Goal: Task Accomplishment & Management: Manage account settings

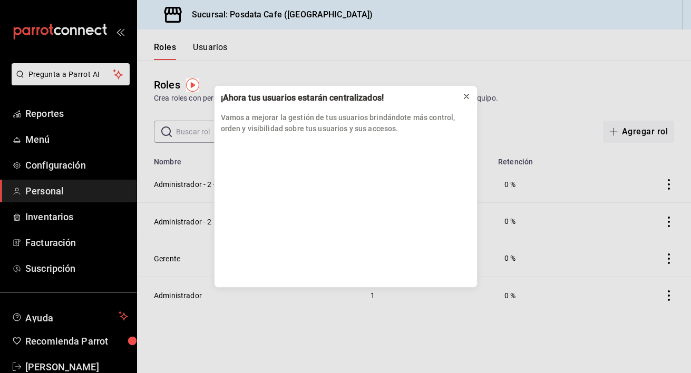
click at [464, 92] on icon at bounding box center [466, 96] width 8 height 8
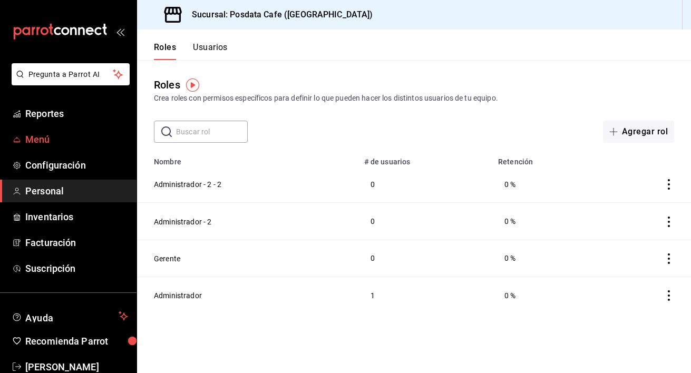
click at [48, 133] on span "Menú" at bounding box center [76, 139] width 103 height 14
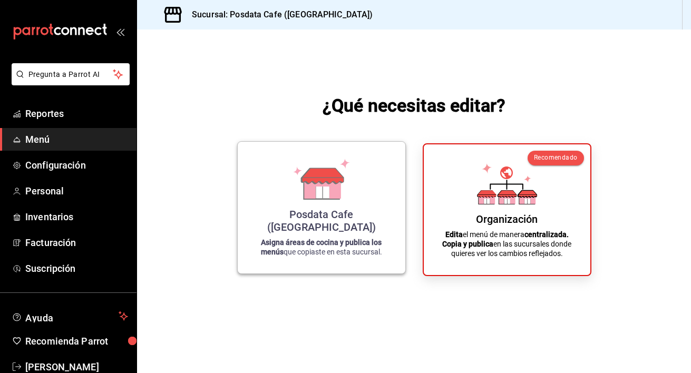
click at [370, 229] on div "Posdata Cafe (Puebla)" at bounding box center [321, 220] width 142 height 25
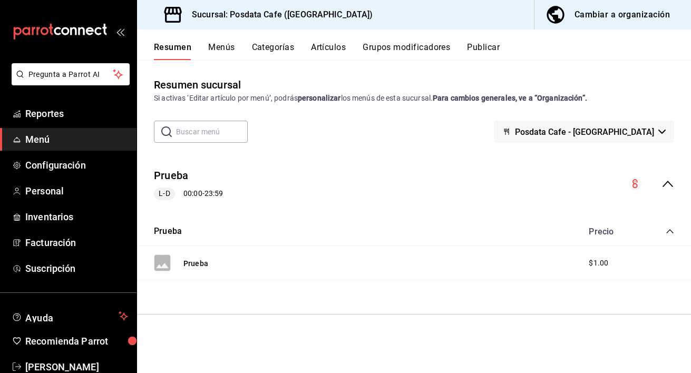
click at [635, 18] on div "Cambiar a organización" at bounding box center [621, 14] width 95 height 15
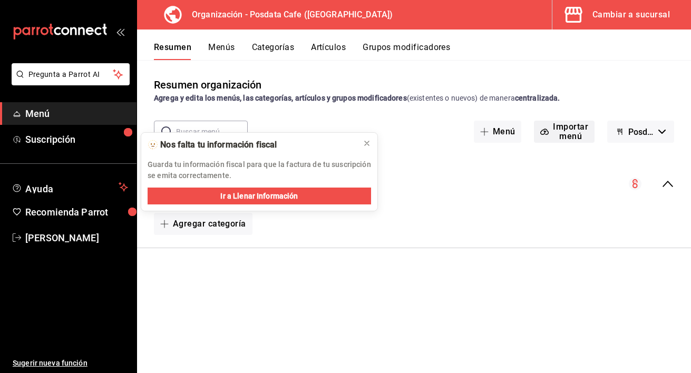
click at [546, 128] on icon "button" at bounding box center [544, 131] width 8 height 8
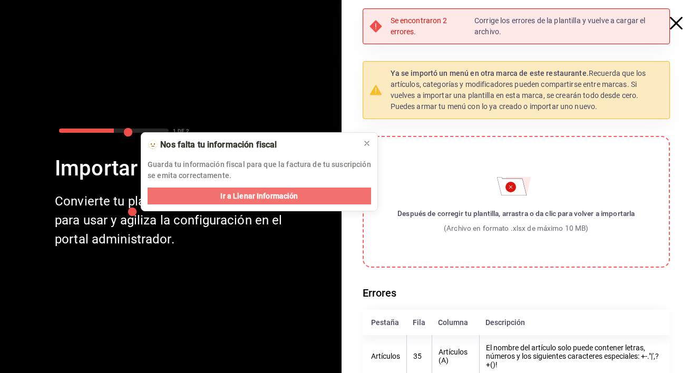
click at [314, 191] on button "Ir a Llenar Información" at bounding box center [258, 196] width 223 height 17
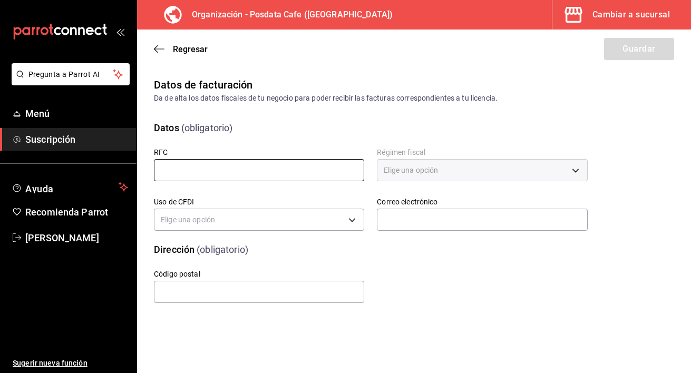
click at [298, 165] on input "text" at bounding box center [259, 170] width 210 height 22
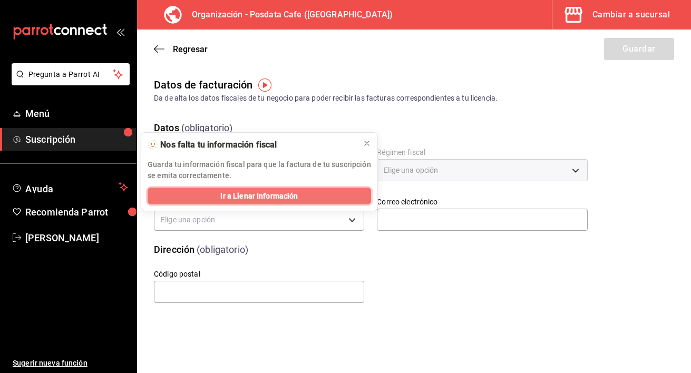
click at [287, 202] on button "Ir a Llenar Información" at bounding box center [258, 196] width 223 height 17
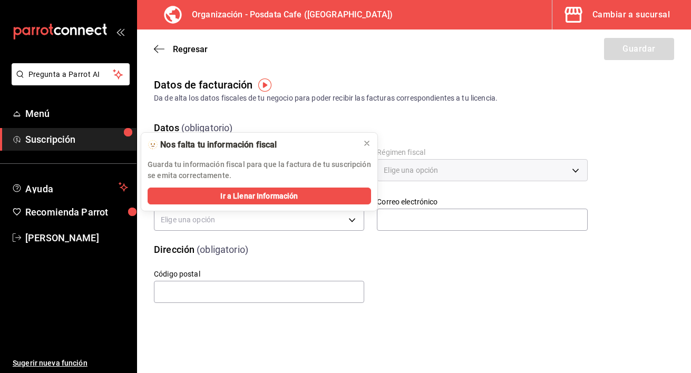
click at [274, 160] on p "Guarda tu información fiscal para que la factura de tu suscripción se emita cor…" at bounding box center [258, 170] width 223 height 22
click at [292, 235] on div "Dirección (obligatorio)" at bounding box center [364, 243] width 446 height 27
click at [369, 143] on icon at bounding box center [366, 143] width 8 height 8
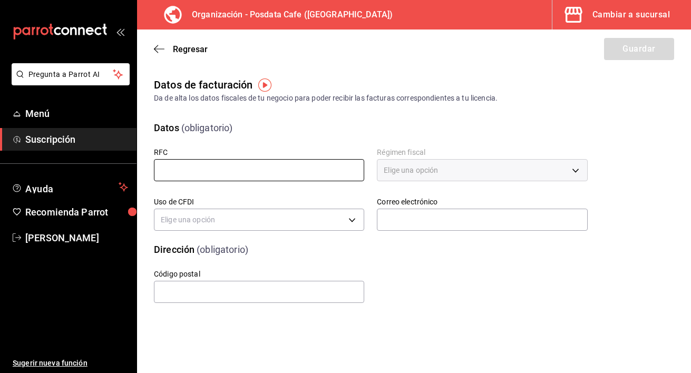
click at [288, 174] on input "text" at bounding box center [259, 170] width 210 height 22
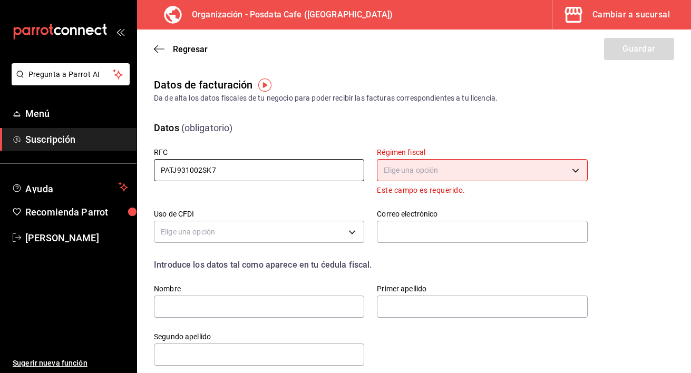
type input "PATJ931002SK7"
click at [410, 169] on body "Pregunta a Parrot AI Menú Suscripción Ayuda Recomienda Parrot [PERSON_NAME] Sug…" at bounding box center [345, 186] width 691 height 373
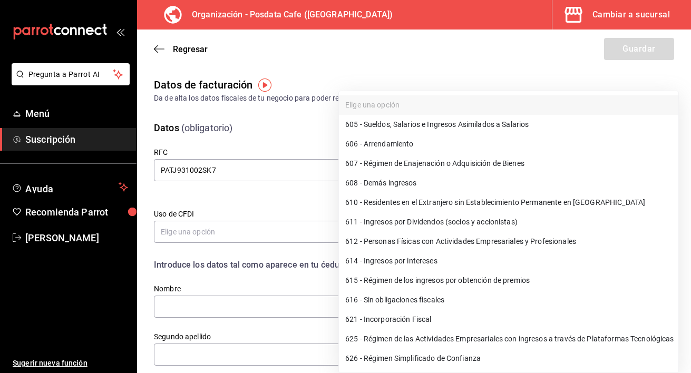
click at [435, 320] on li "621 - Incorporación Fiscal" at bounding box center [508, 319] width 339 height 19
type input "621"
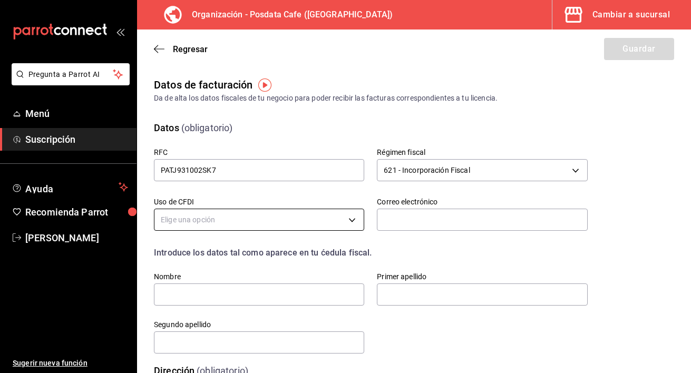
click at [276, 219] on body "Pregunta a Parrot AI Menú Suscripción Ayuda Recomienda Parrot [PERSON_NAME] Sug…" at bounding box center [345, 186] width 691 height 373
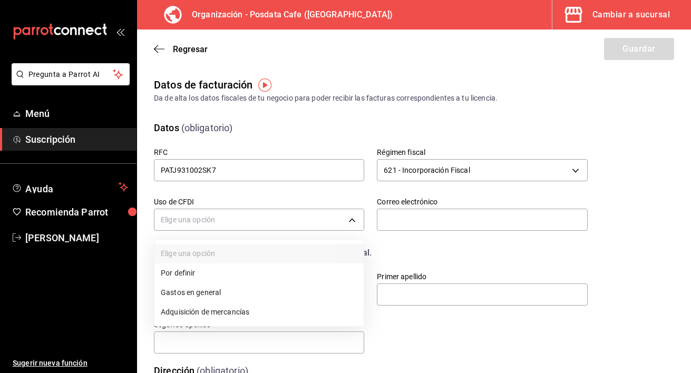
click at [267, 292] on li "Gastos en general" at bounding box center [258, 292] width 209 height 19
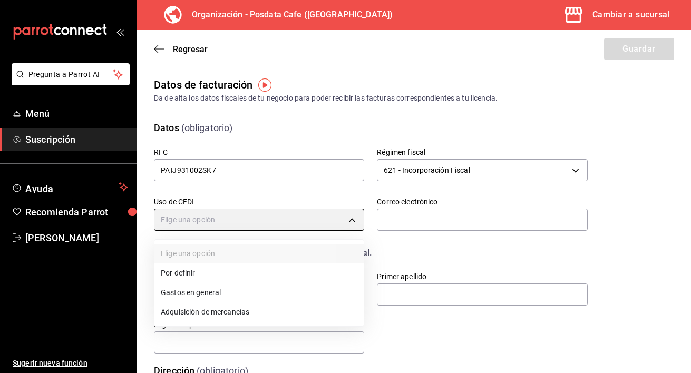
type input "G03"
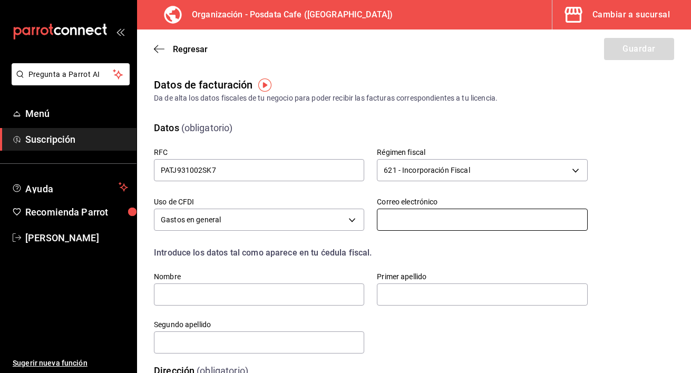
click at [421, 216] on input "text" at bounding box center [482, 220] width 210 height 22
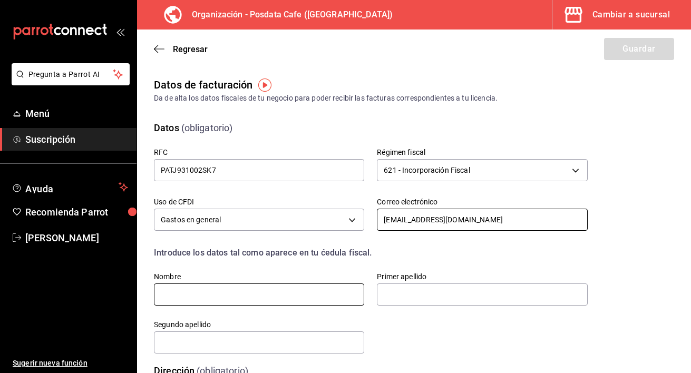
type input "[EMAIL_ADDRESS][DOMAIN_NAME]"
click at [315, 289] on input "text" at bounding box center [259, 294] width 210 height 22
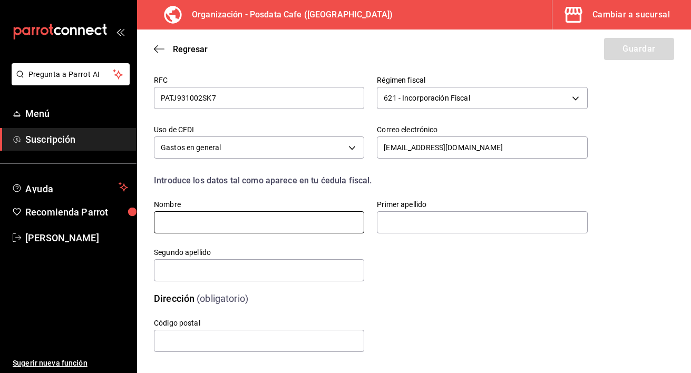
scroll to position [78, 0]
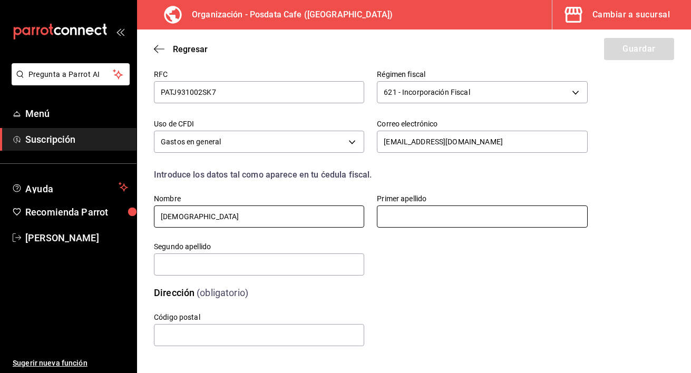
type input "[DEMOGRAPHIC_DATA]"
click at [485, 218] on input "text" at bounding box center [482, 216] width 210 height 22
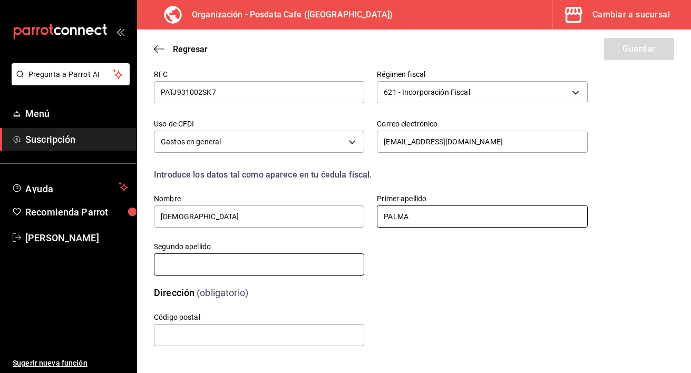
type input "PALMA"
click at [281, 265] on input "text" at bounding box center [259, 264] width 210 height 22
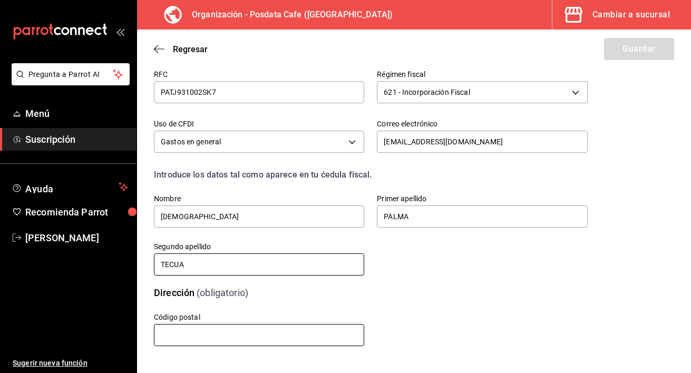
type input "TECUA"
click at [244, 328] on input "text" at bounding box center [259, 335] width 210 height 22
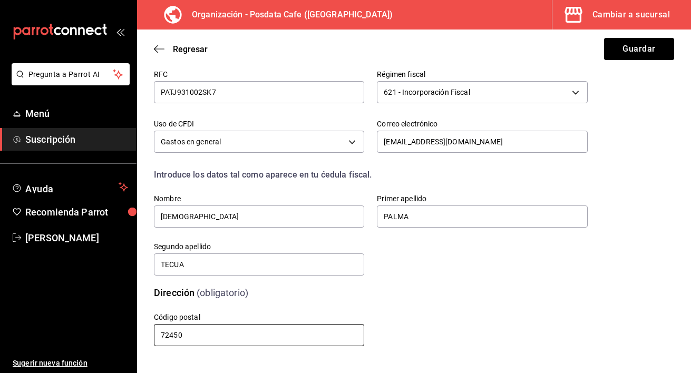
type input "72450"
click at [636, 62] on div "Regresar Guardar" at bounding box center [414, 48] width 554 height 39
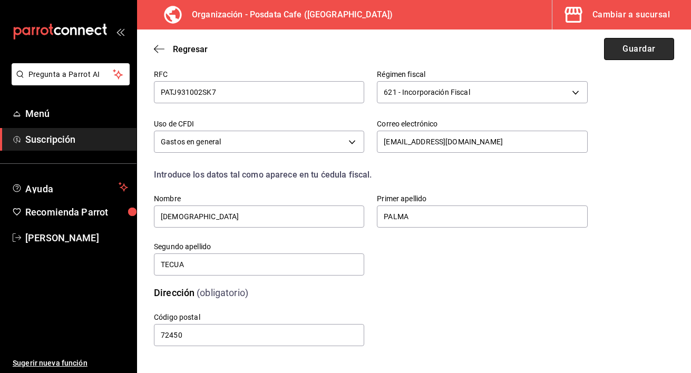
click at [637, 47] on button "Guardar" at bounding box center [639, 49] width 70 height 22
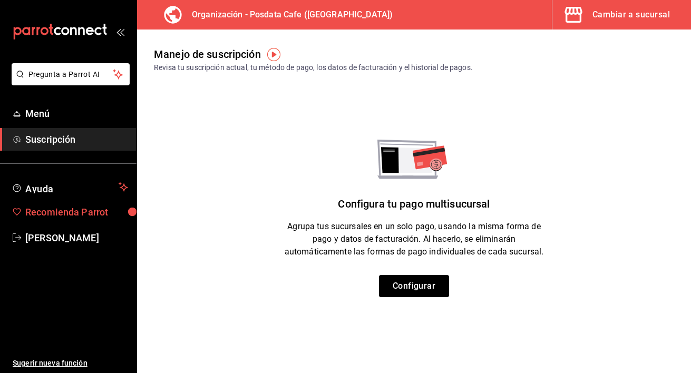
click at [109, 206] on span "Recomienda Parrot" at bounding box center [76, 212] width 103 height 14
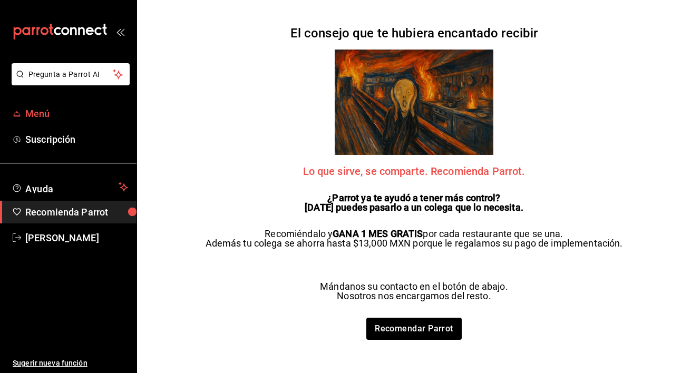
click at [34, 113] on span "Menú" at bounding box center [76, 113] width 103 height 14
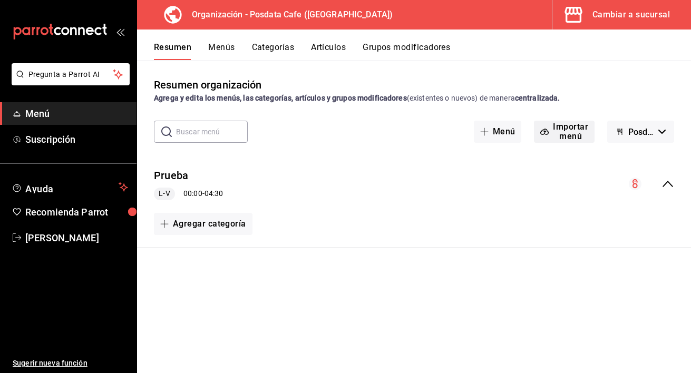
click at [572, 127] on button "Importar menú" at bounding box center [564, 132] width 61 height 22
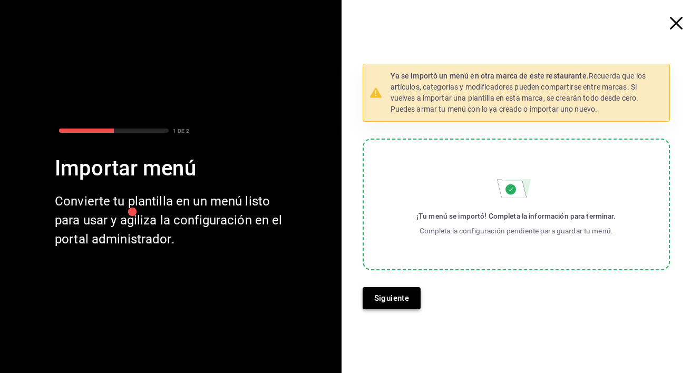
click at [382, 304] on button "Siguiente" at bounding box center [391, 298] width 58 height 22
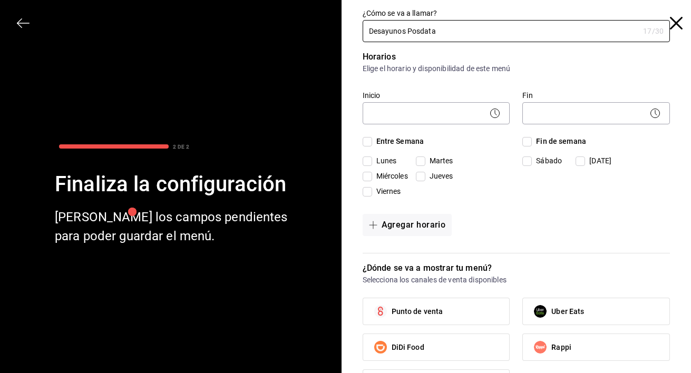
type input "Desayunos Posdata"
click at [465, 102] on div "​" at bounding box center [435, 112] width 147 height 28
click at [465, 115] on body "Pregunta a Parrot AI Menú Suscripción Ayuda Recomienda Parrot [PERSON_NAME] Sug…" at bounding box center [345, 186] width 691 height 373
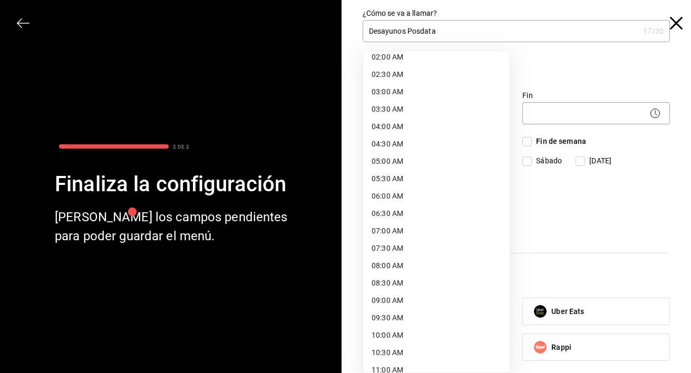
scroll to position [77, 0]
click at [433, 297] on li "09:00 AM" at bounding box center [436, 299] width 146 height 17
type input "09:00"
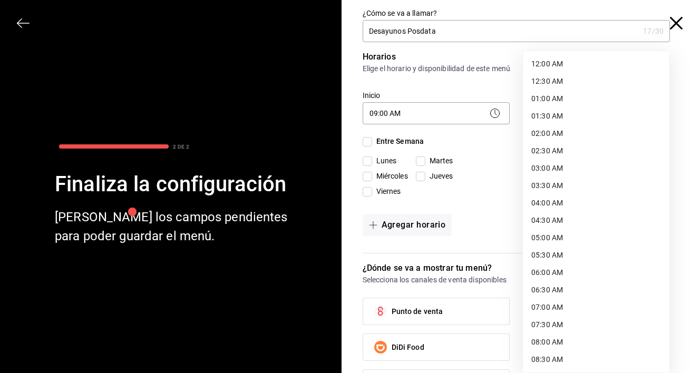
click at [563, 111] on body "Pregunta a Parrot AI Menú Suscripción Ayuda Recomienda Parrot [PERSON_NAME] Sug…" at bounding box center [345, 186] width 691 height 373
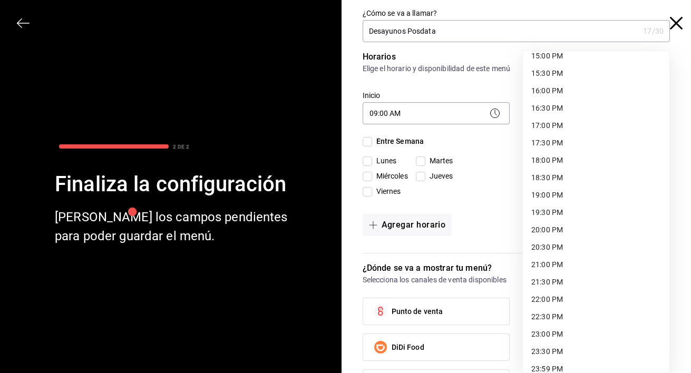
scroll to position [539, 0]
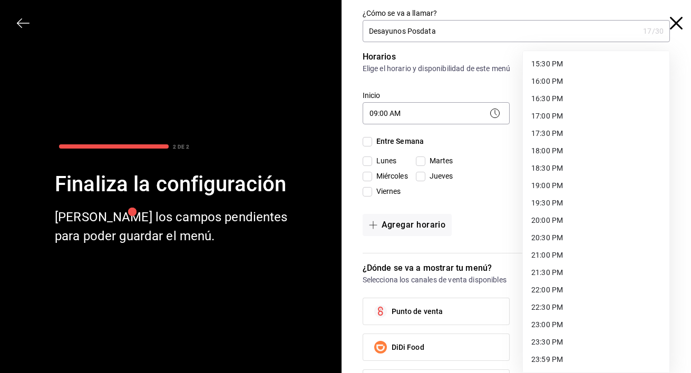
click at [564, 217] on li "20:00 PM" at bounding box center [596, 220] width 146 height 17
type input "20:00"
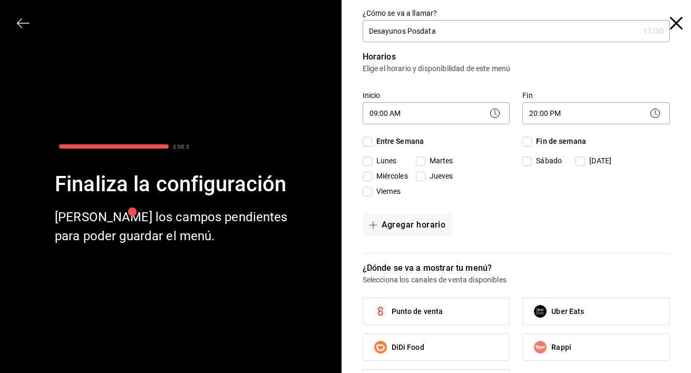
click at [370, 141] on input "Entre Semana" at bounding box center [366, 141] width 9 height 9
checkbox input "true"
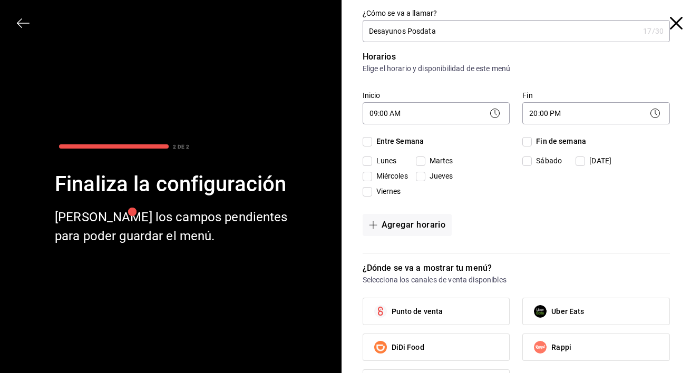
checkbox input "true"
click at [530, 142] on input "Fin de semana" at bounding box center [526, 141] width 9 height 9
checkbox input "true"
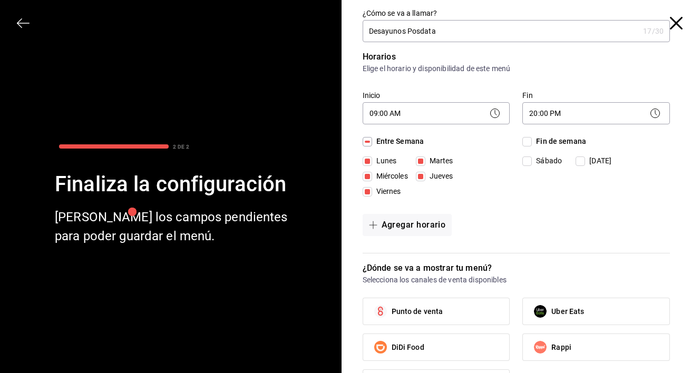
checkbox input "true"
click at [366, 158] on input "Lunes" at bounding box center [366, 160] width 9 height 9
checkbox input "false"
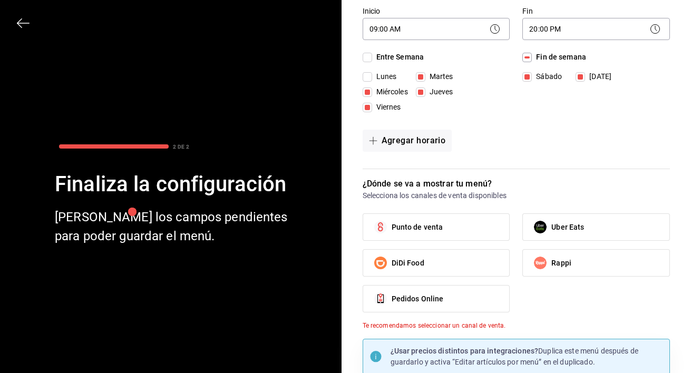
scroll to position [125, 0]
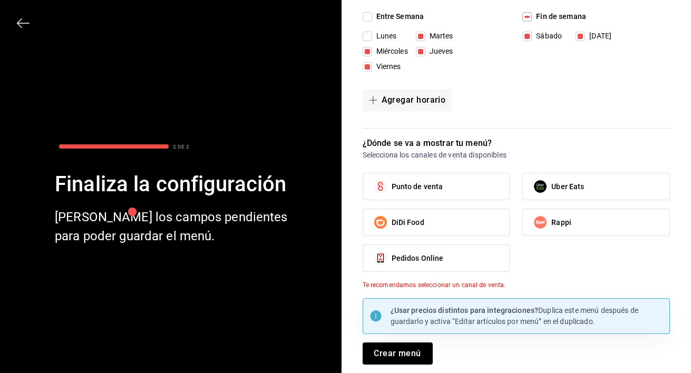
click at [450, 180] on label "Punto de venta" at bounding box center [436, 186] width 146 height 26
click at [391, 180] on input "Punto de venta" at bounding box center [380, 186] width 22 height 22
checkbox input "true"
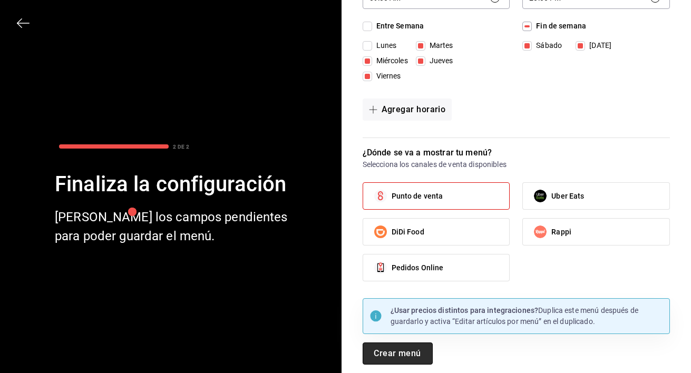
click at [398, 355] on button "Crear menú" at bounding box center [397, 353] width 70 height 22
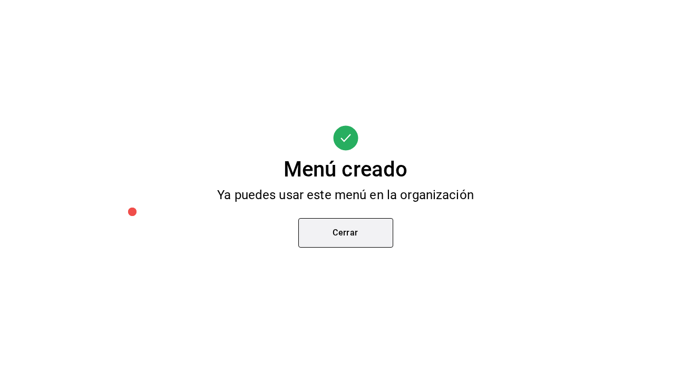
click at [359, 242] on button "Cerrar" at bounding box center [345, 232] width 95 height 29
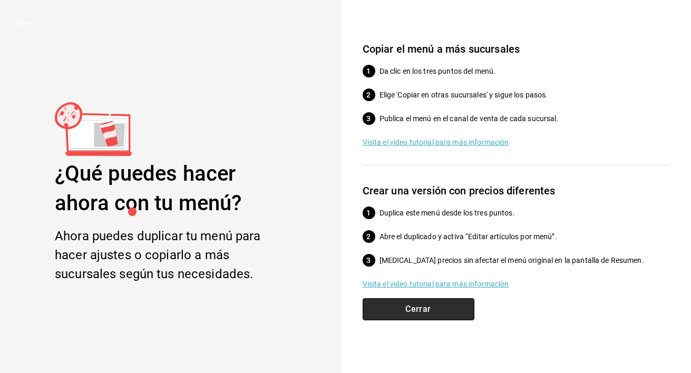
click at [446, 309] on button "Cerrar" at bounding box center [418, 309] width 112 height 22
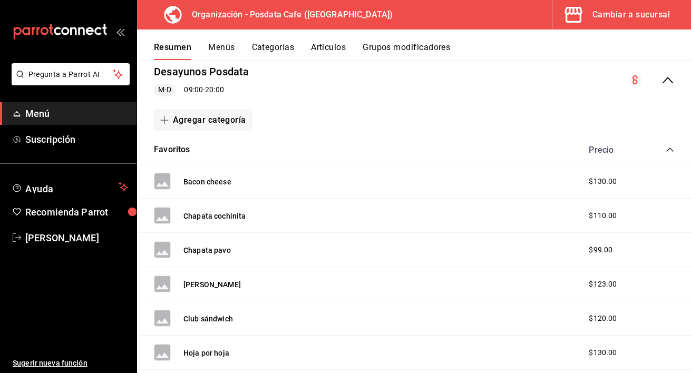
scroll to position [0, 0]
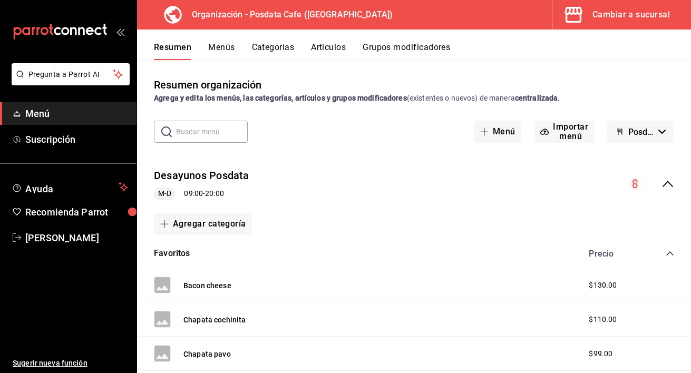
click at [221, 46] on button "Menús" at bounding box center [221, 51] width 26 height 18
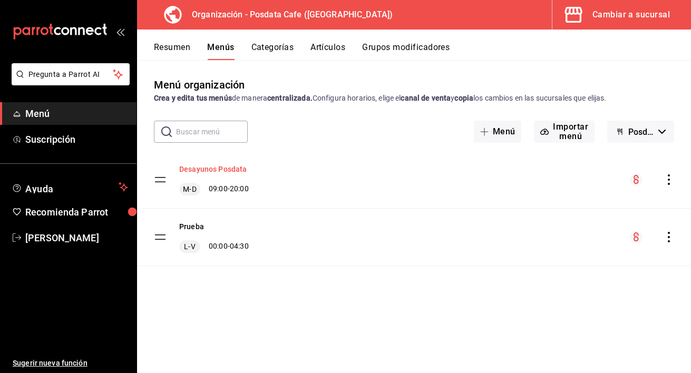
click at [224, 168] on button "Desayunos Posdata" at bounding box center [213, 169] width 68 height 11
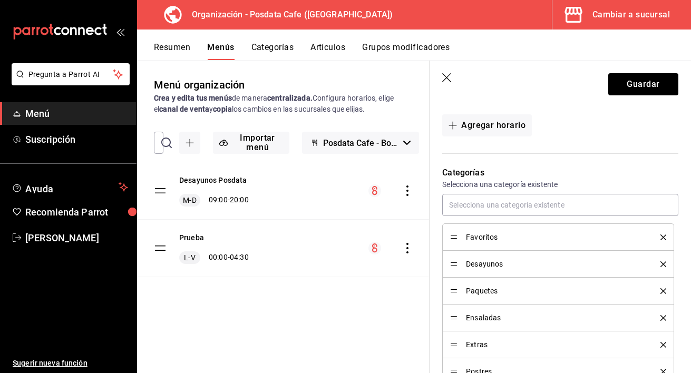
scroll to position [223, 0]
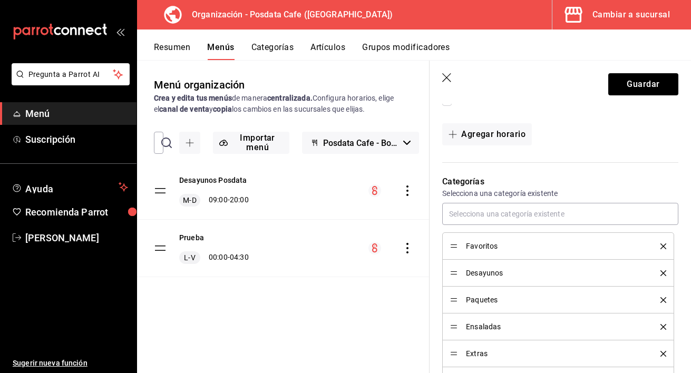
click at [30, 106] on span "Menú" at bounding box center [76, 113] width 103 height 14
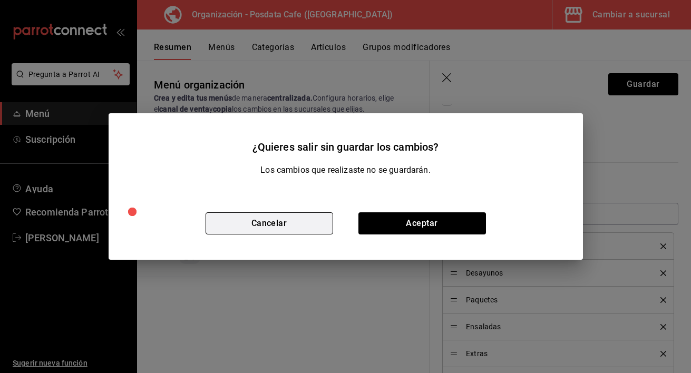
click at [287, 227] on button "Cancelar" at bounding box center [268, 223] width 127 height 22
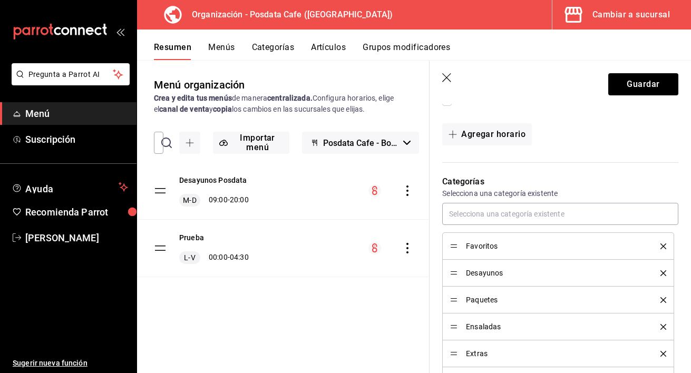
click at [42, 30] on icon "mailbox folders" at bounding box center [60, 32] width 95 height 16
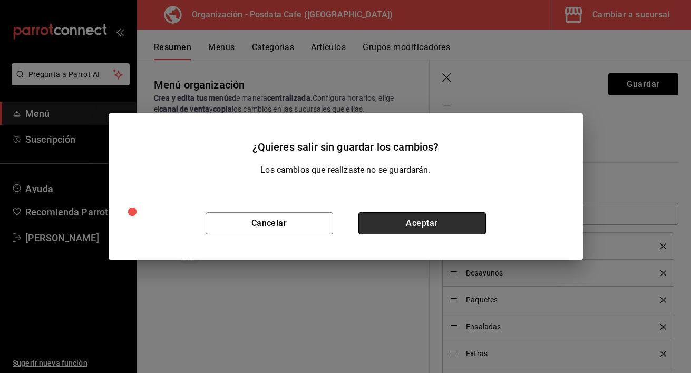
click at [440, 225] on button "Aceptar" at bounding box center [421, 223] width 127 height 22
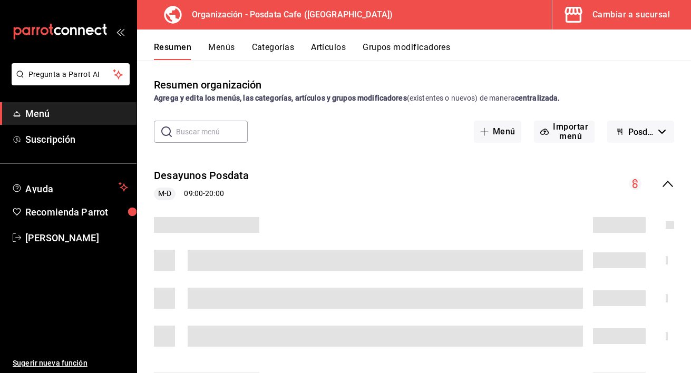
click at [619, 13] on div "Cambiar a sucursal" at bounding box center [630, 14] width 77 height 15
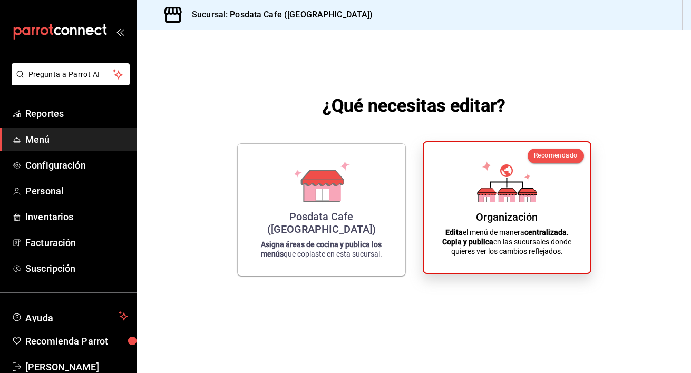
click at [573, 230] on p "Edita el menú de manera centralizada. Copia y publica en las sucursales donde q…" at bounding box center [506, 242] width 141 height 28
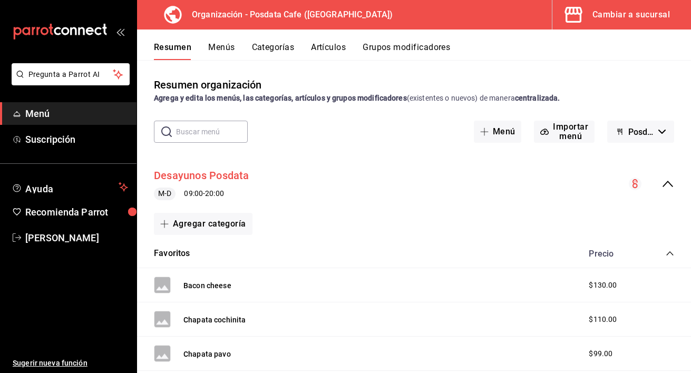
click at [184, 172] on button "Desayunos Posdata" at bounding box center [201, 175] width 95 height 15
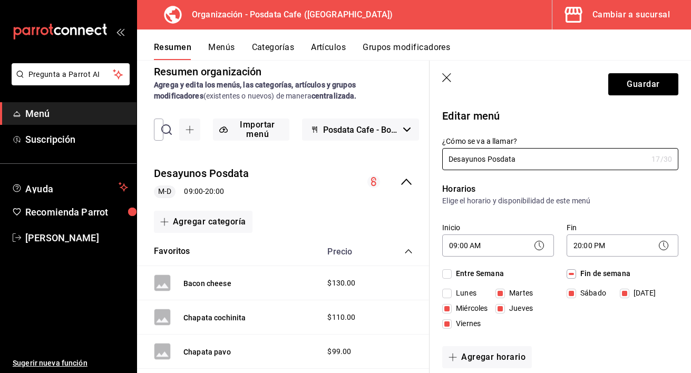
scroll to position [14, 0]
click at [211, 52] on button "Menús" at bounding box center [221, 51] width 26 height 18
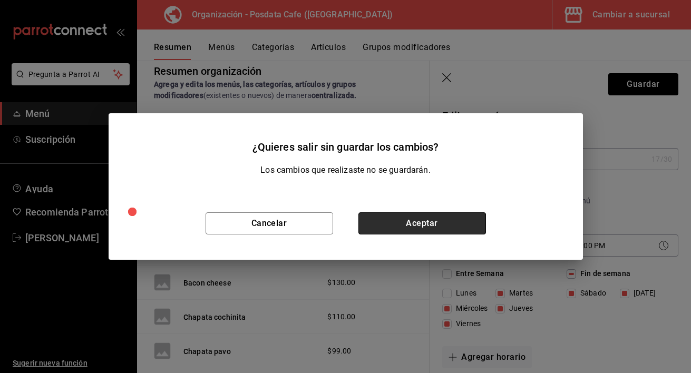
click at [431, 219] on button "Aceptar" at bounding box center [421, 223] width 127 height 22
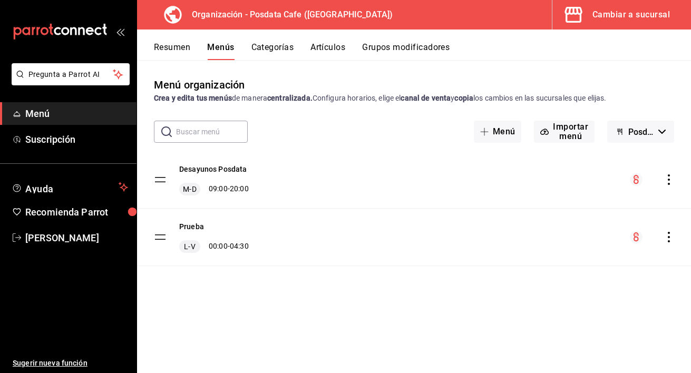
click at [278, 49] on button "Categorías" at bounding box center [272, 51] width 43 height 18
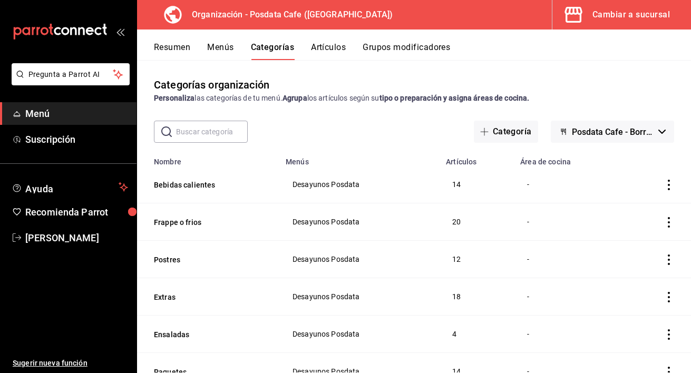
click at [93, 29] on icon "mailbox folders" at bounding box center [60, 32] width 95 height 16
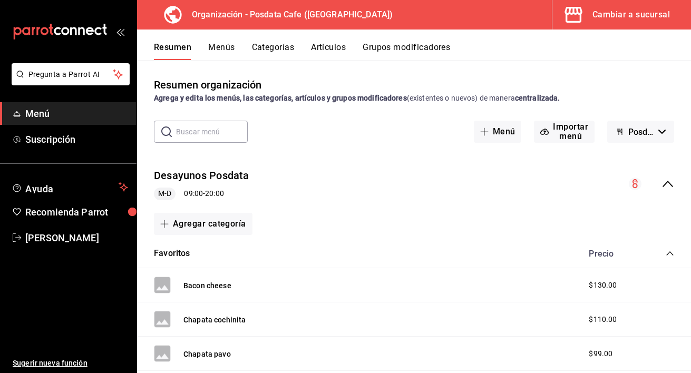
click at [98, 28] on icon "mailbox folders" at bounding box center [97, 31] width 7 height 8
click at [626, 14] on div "Cambiar a sucursal" at bounding box center [630, 14] width 77 height 15
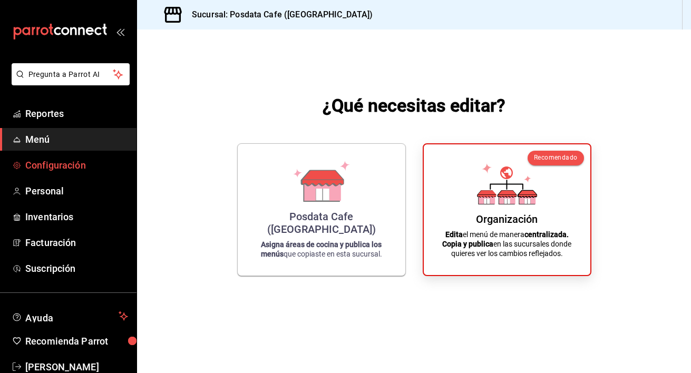
click at [98, 160] on span "Configuración" at bounding box center [76, 165] width 103 height 14
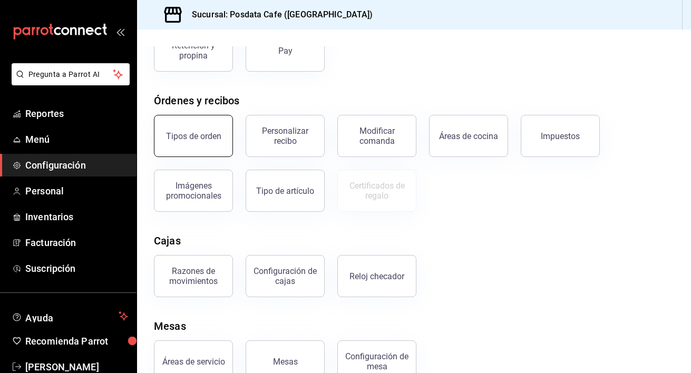
scroll to position [161, 0]
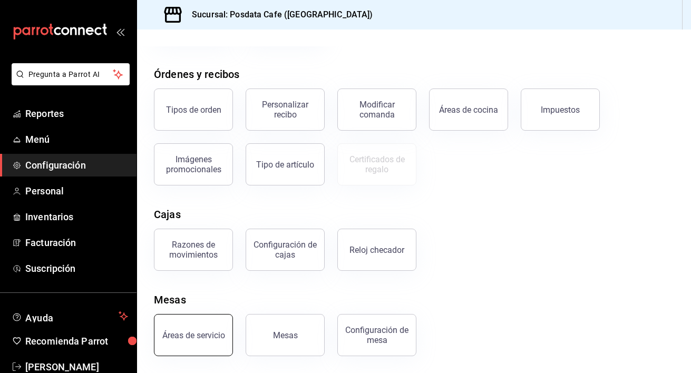
click at [209, 352] on button "Áreas de servicio" at bounding box center [193, 335] width 79 height 42
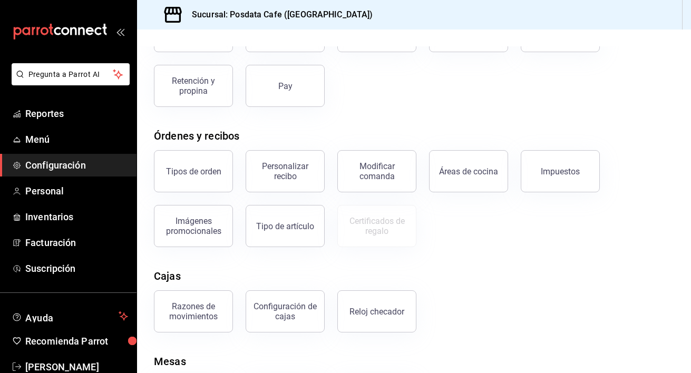
scroll to position [161, 0]
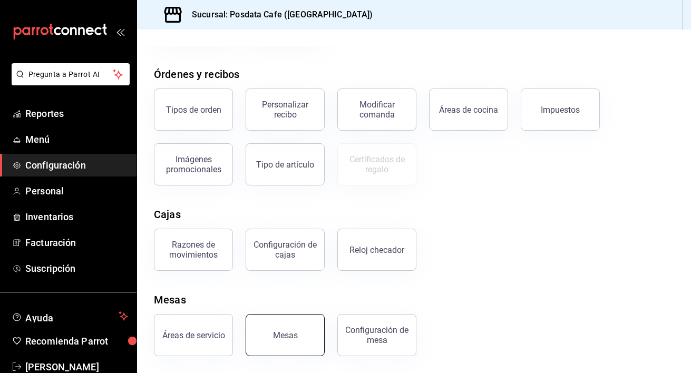
click at [293, 337] on div "Mesas" at bounding box center [285, 335] width 25 height 10
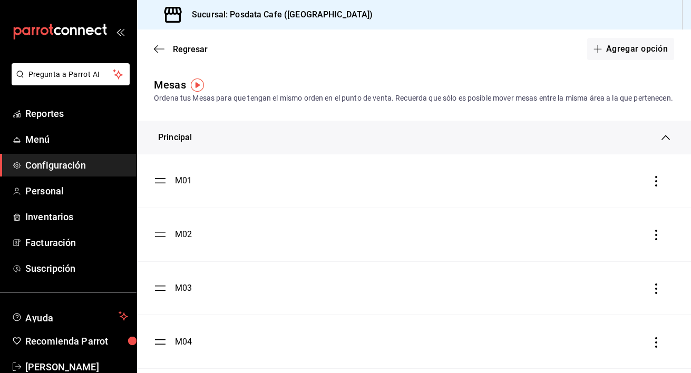
click at [655, 186] on icon "button" at bounding box center [656, 181] width 11 height 11
click at [162, 189] on div at bounding box center [345, 186] width 691 height 373
click at [177, 187] on div "M01" at bounding box center [183, 180] width 17 height 13
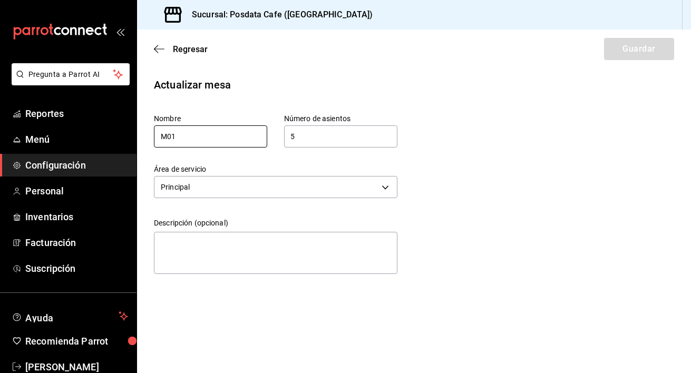
drag, startPoint x: 215, startPoint y: 133, endPoint x: 142, endPoint y: 134, distance: 73.7
click at [142, 134] on div "Nombre M01" at bounding box center [202, 122] width 130 height 51
click at [234, 139] on input "Sill" at bounding box center [210, 136] width 113 height 22
type input "S"
type input "Sill"
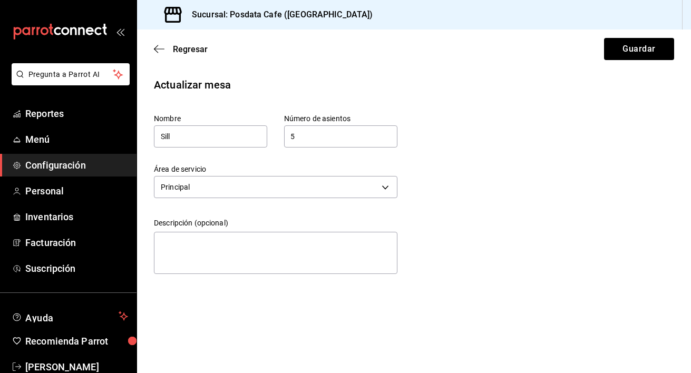
click at [305, 132] on input "5" at bounding box center [340, 136] width 113 height 21
type input "4"
click at [232, 242] on textarea at bounding box center [275, 253] width 243 height 42
type textarea "S"
type textarea "x"
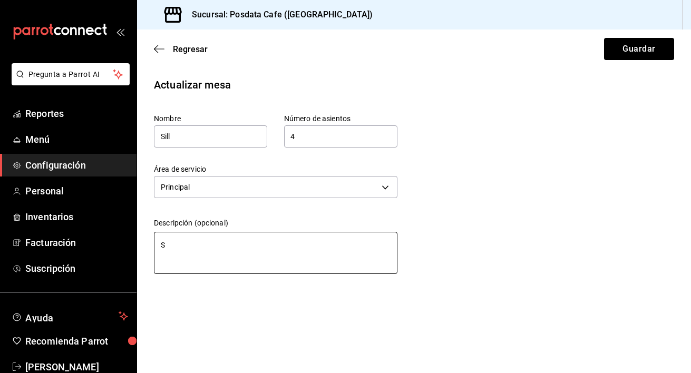
type textarea "Si"
type textarea "x"
type textarea "Sil"
type textarea "x"
type textarea "Sill"
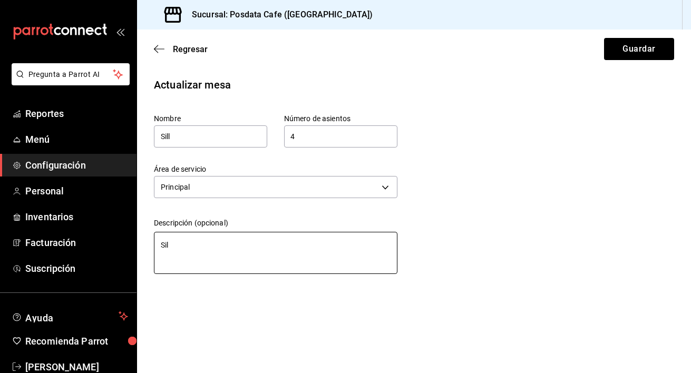
type textarea "x"
type textarea "Sill´"
type textarea "x"
type textarea "Silló"
type textarea "x"
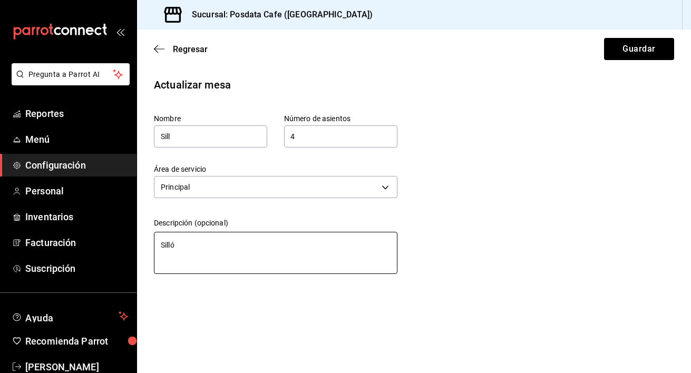
type textarea "Sillón"
type textarea "x"
type textarea "Sillón"
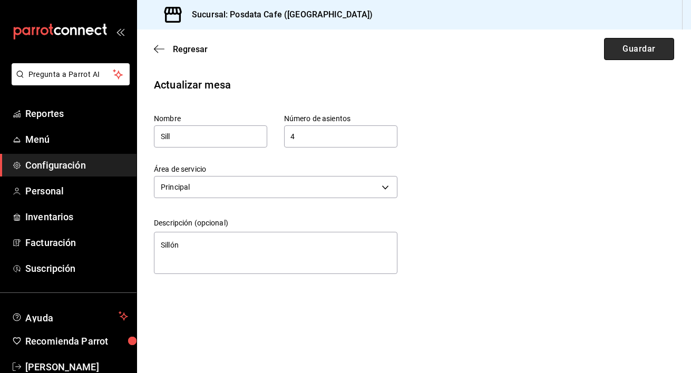
click at [643, 44] on button "Guardar" at bounding box center [639, 49] width 70 height 22
type textarea "x"
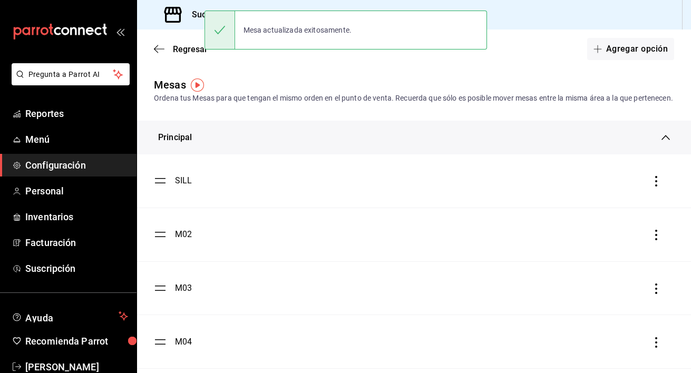
click at [648, 241] on div "M02" at bounding box center [414, 234] width 520 height 13
click at [656, 240] on icon "button" at bounding box center [656, 235] width 2 height 11
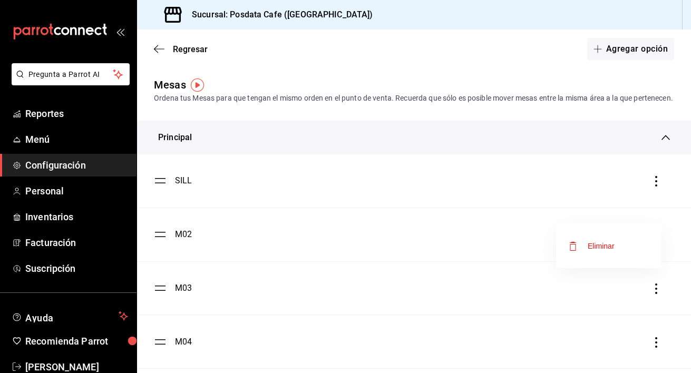
click at [160, 245] on div at bounding box center [345, 186] width 691 height 373
click at [168, 241] on div "M02" at bounding box center [173, 234] width 38 height 13
click at [186, 241] on div "M02" at bounding box center [183, 234] width 17 height 13
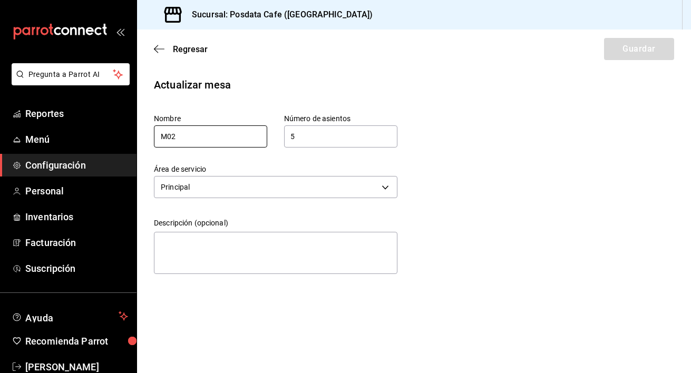
click at [235, 135] on input "M02" at bounding box center [210, 136] width 113 height 22
type input "M"
type input "Gris"
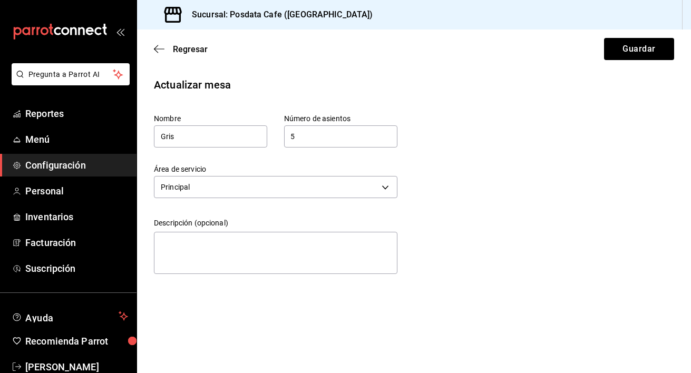
click at [317, 140] on input "5" at bounding box center [340, 136] width 113 height 21
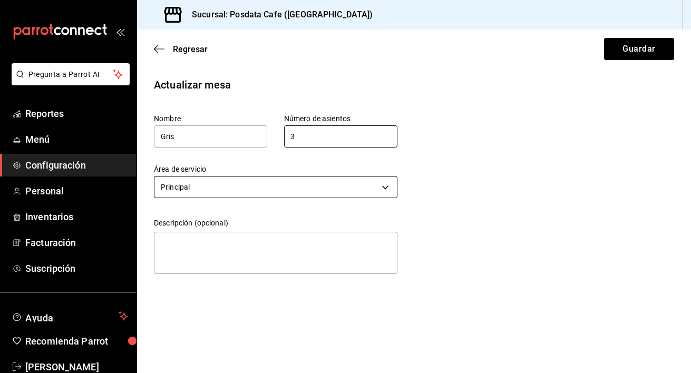
type input "3"
click at [278, 193] on body "Pregunta a Parrot AI Reportes Menú Configuración Personal Inventarios Facturaci…" at bounding box center [345, 186] width 691 height 373
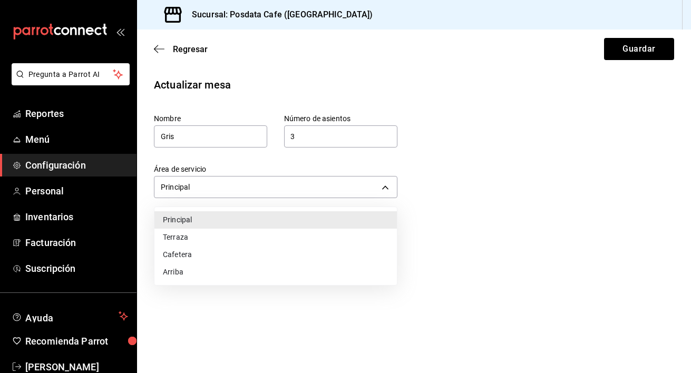
click at [275, 220] on li "Principal" at bounding box center [275, 219] width 242 height 17
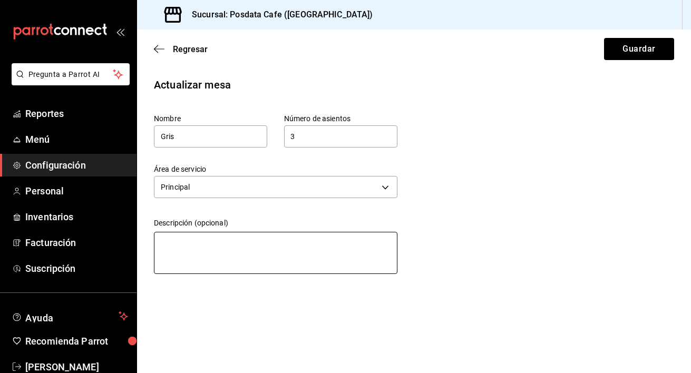
click at [262, 239] on textarea at bounding box center [275, 253] width 243 height 42
type textarea "G"
type textarea "x"
type textarea "Gr"
type textarea "x"
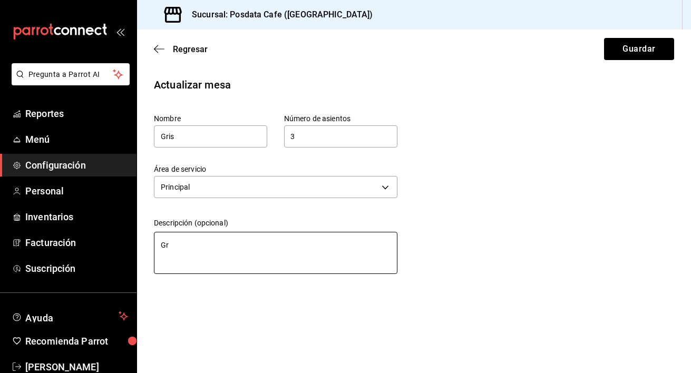
type textarea "Gri"
type textarea "x"
type textarea "Gris"
type textarea "x"
type textarea "Gris"
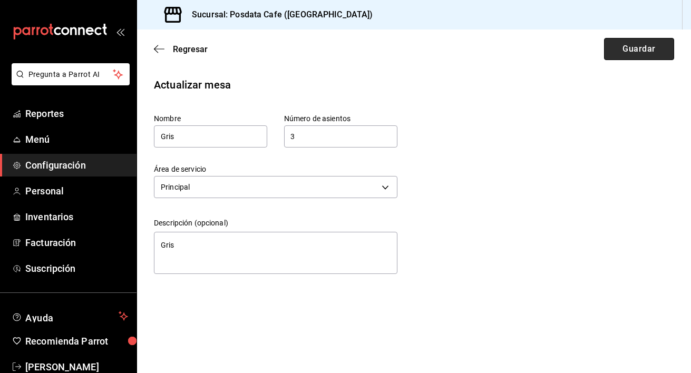
click at [647, 48] on button "Guardar" at bounding box center [639, 49] width 70 height 22
type textarea "x"
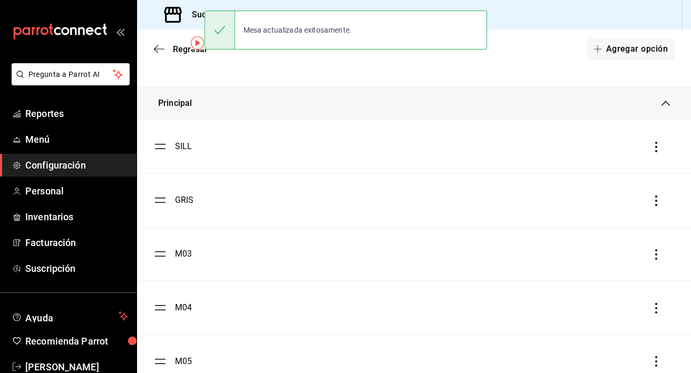
scroll to position [44, 0]
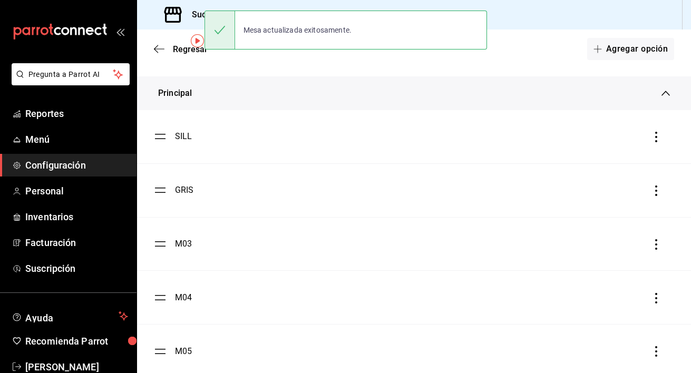
click at [162, 253] on ul "SILL GRIS M03 M04 M05 M06 M07 M08 M09 M10" at bounding box center [414, 378] width 554 height 536
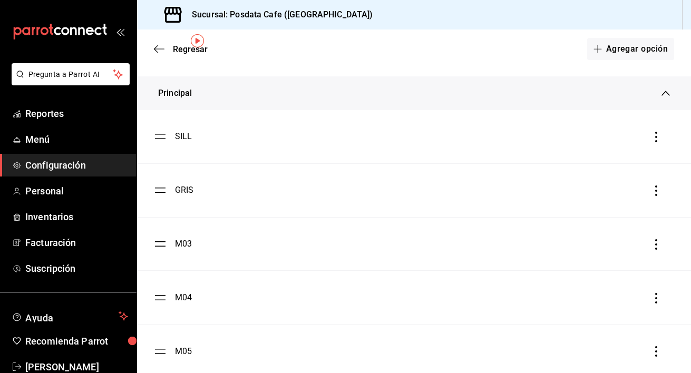
click at [183, 250] on div "M03" at bounding box center [183, 244] width 17 height 13
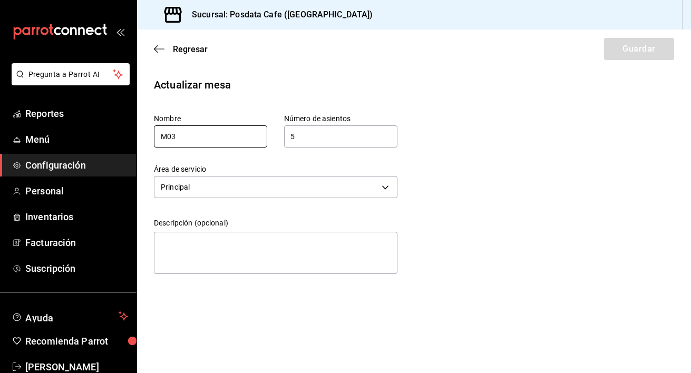
click at [225, 137] on input "M03" at bounding box center [210, 136] width 113 height 22
type input "M"
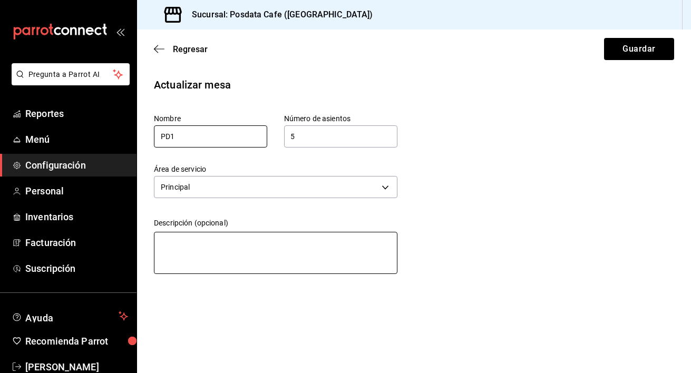
type input "PD1"
click at [266, 245] on textarea at bounding box center [275, 253] width 243 height 42
type textarea "P"
type textarea "x"
type textarea "Po"
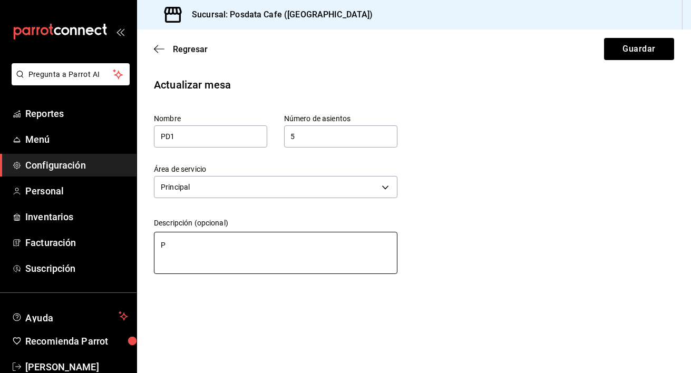
type textarea "x"
type textarea "Pos"
type textarea "x"
type textarea "Posd"
type textarea "x"
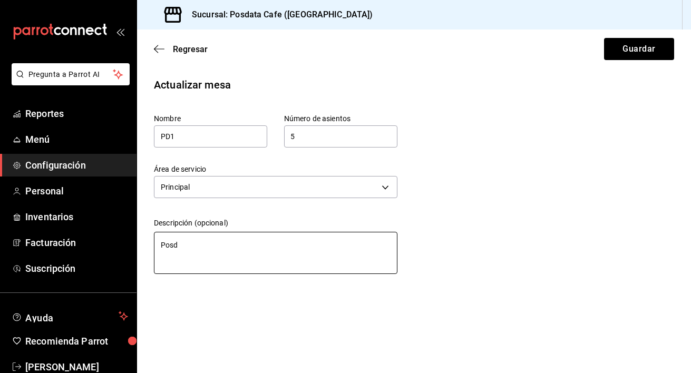
type textarea "Posda"
type textarea "x"
type textarea "Posdat"
type textarea "x"
type textarea "Posdata"
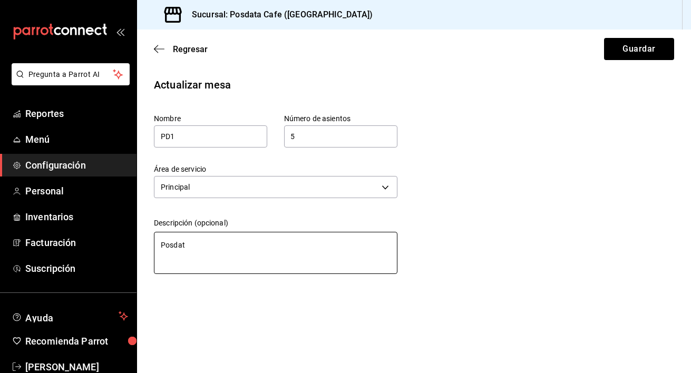
type textarea "x"
type textarea "Posdata"
type textarea "x"
type textarea "Posdata 1"
type textarea "x"
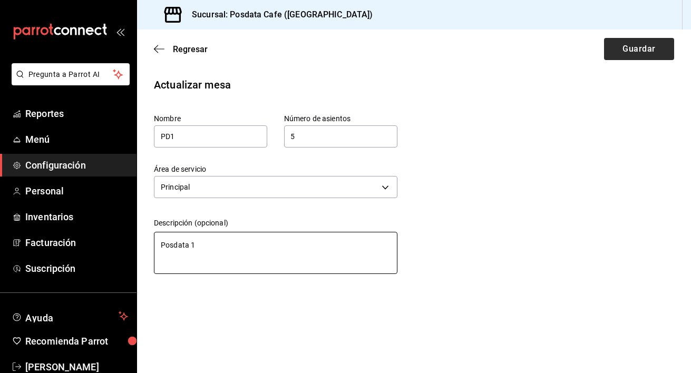
type textarea "Posdata 1"
click at [633, 55] on button "Guardar" at bounding box center [639, 49] width 70 height 22
type textarea "x"
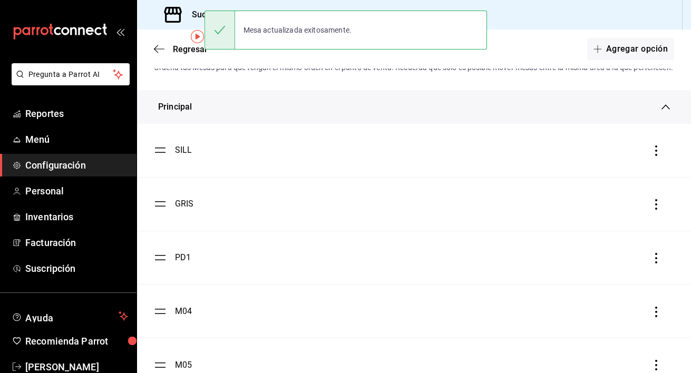
scroll to position [60, 0]
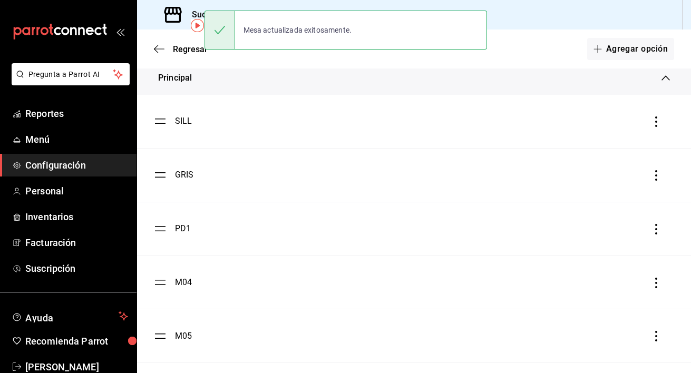
click at [181, 289] on div "M04" at bounding box center [183, 282] width 17 height 13
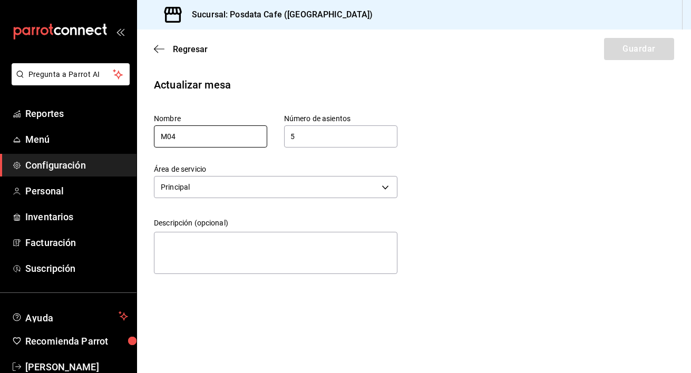
click at [234, 135] on input "M04" at bounding box center [210, 136] width 113 height 22
type input "M"
type input "Gran"
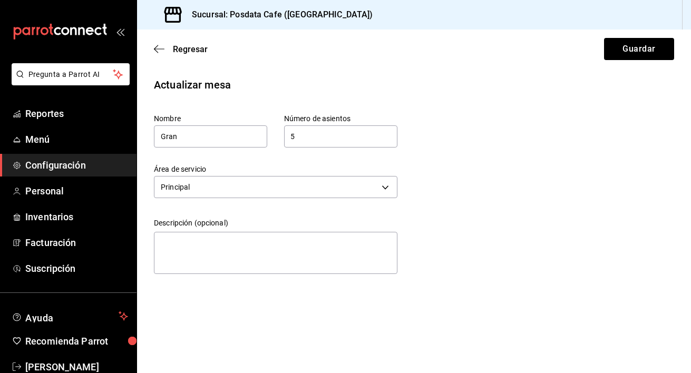
click at [323, 136] on input "5" at bounding box center [340, 136] width 113 height 21
type input "8"
click at [658, 51] on button "Guardar" at bounding box center [639, 49] width 70 height 22
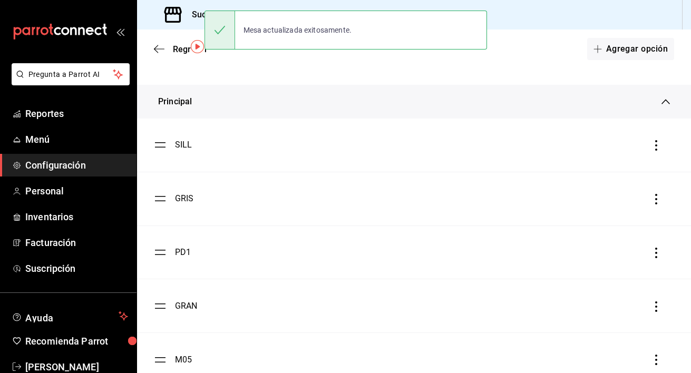
scroll to position [38, 0]
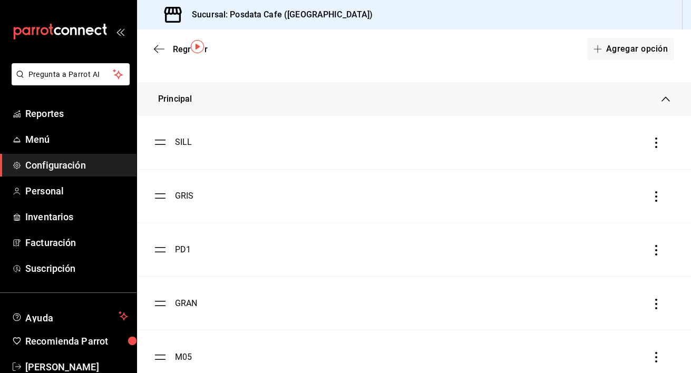
click at [181, 256] on div "PD1" at bounding box center [183, 249] width 16 height 13
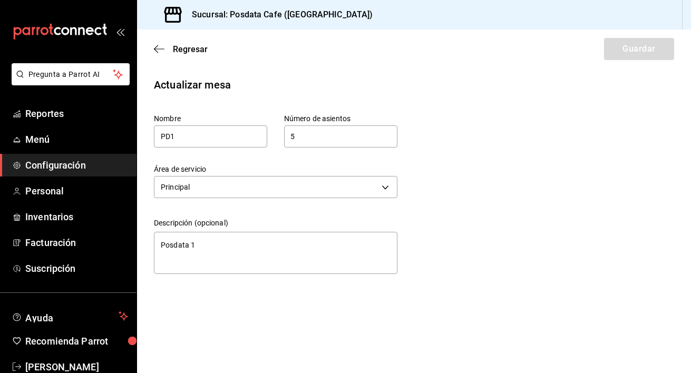
type textarea "x"
click at [338, 132] on input "5" at bounding box center [340, 136] width 113 height 21
type textarea "x"
type input "2"
type textarea "x"
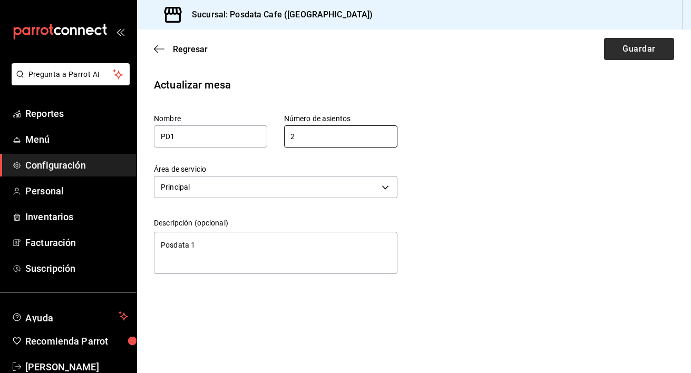
type input "2"
click at [640, 57] on button "Guardar" at bounding box center [639, 49] width 70 height 22
type textarea "x"
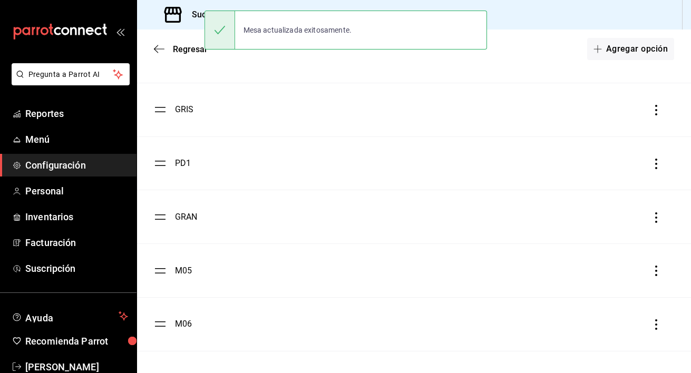
scroll to position [126, 0]
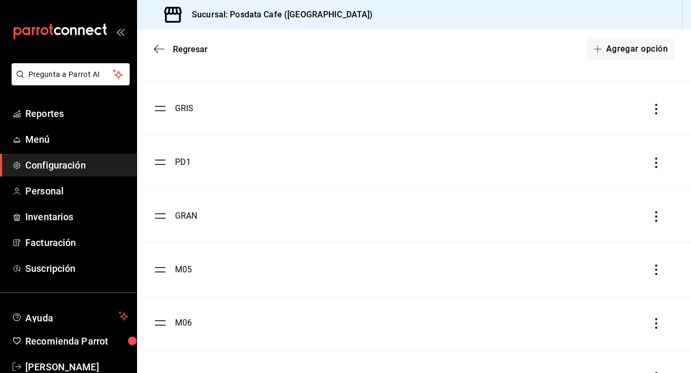
click at [178, 276] on div "M05" at bounding box center [183, 269] width 17 height 13
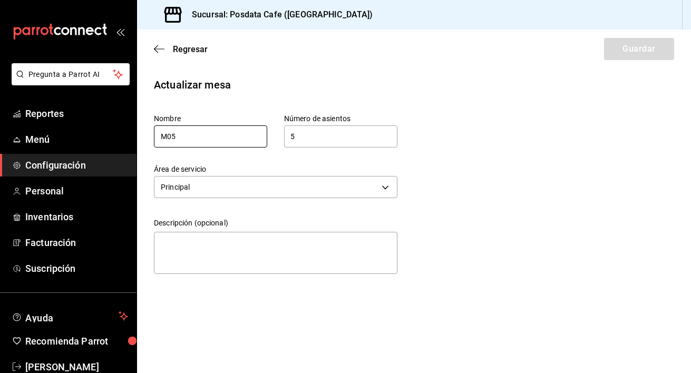
click at [219, 142] on input "M05" at bounding box center [210, 136] width 113 height 22
type input "M"
type input "Nuev"
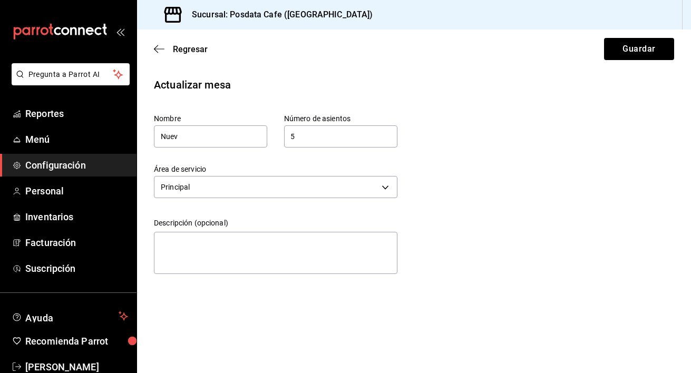
click at [303, 129] on input "5" at bounding box center [340, 136] width 113 height 21
click at [307, 141] on input "5" at bounding box center [340, 136] width 113 height 21
type input "5"
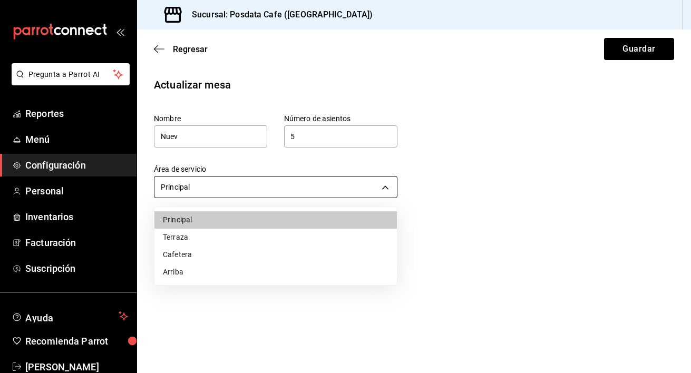
click at [299, 184] on body "Pregunta a Parrot AI Reportes Menú Configuración Personal Inventarios Facturaci…" at bounding box center [345, 186] width 691 height 373
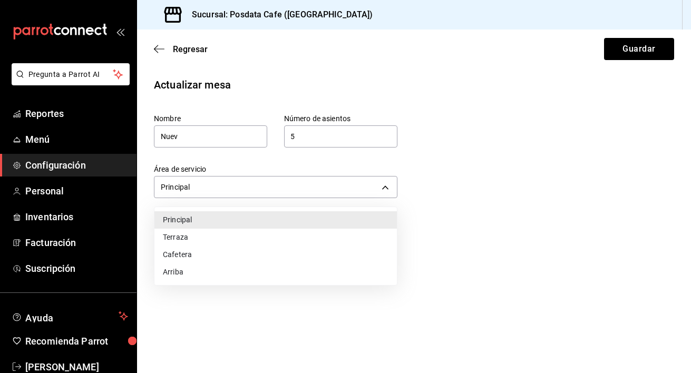
click at [519, 208] on div at bounding box center [345, 186] width 691 height 373
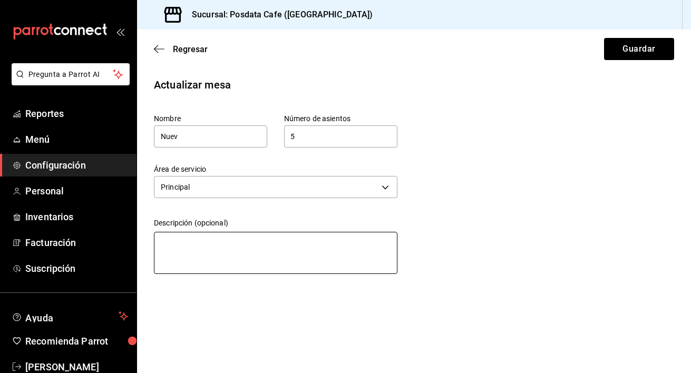
click at [329, 255] on textarea at bounding box center [275, 253] width 243 height 42
type textarea "N"
type textarea "x"
type textarea "Nu"
type textarea "x"
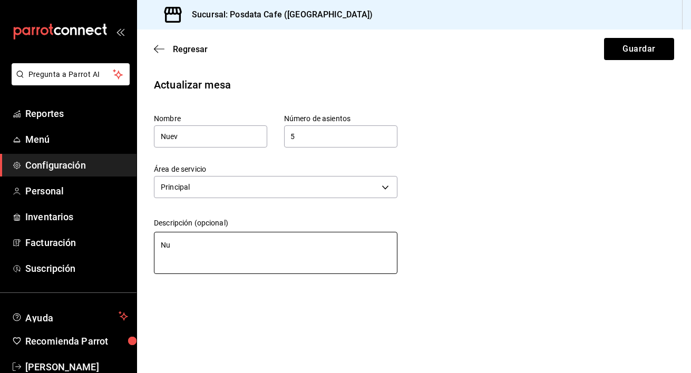
type textarea "Nue"
type textarea "x"
type textarea "Nuev"
type textarea "x"
type textarea "Nueva"
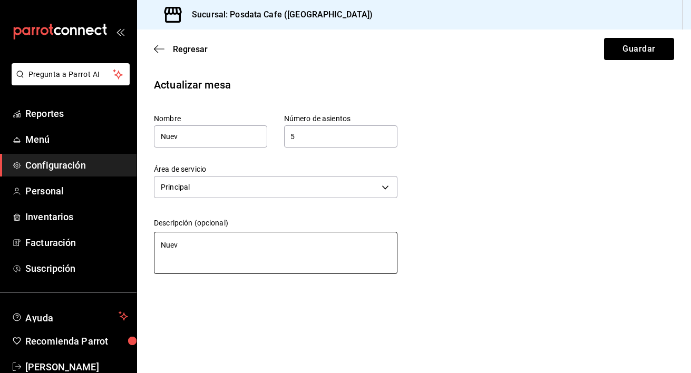
type textarea "x"
type textarea "Nueva"
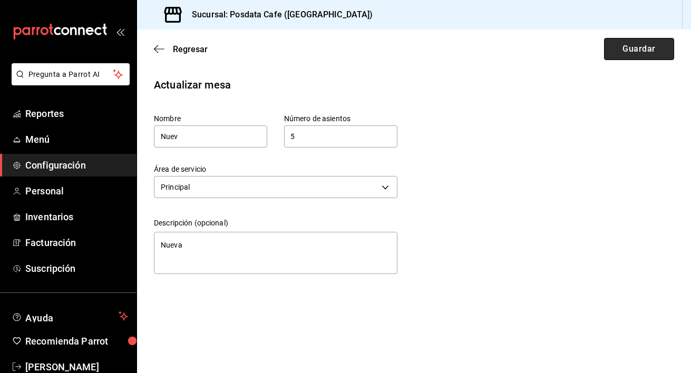
click at [650, 50] on button "Guardar" at bounding box center [639, 49] width 70 height 22
type textarea "x"
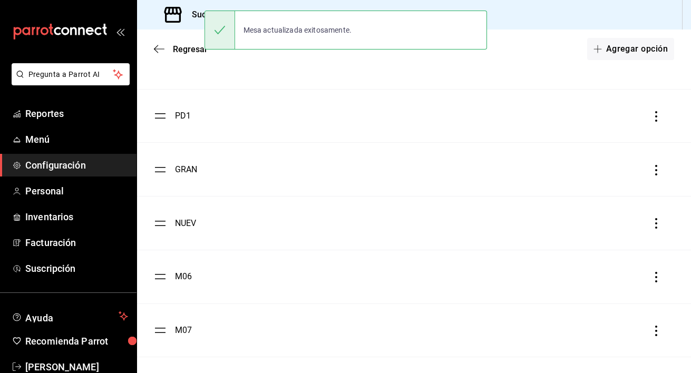
scroll to position [189, 0]
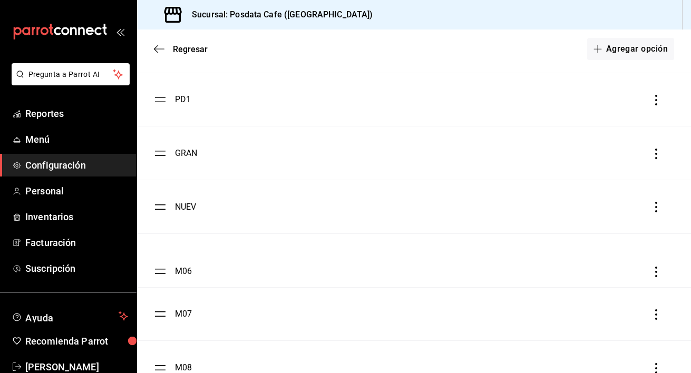
click at [164, 273] on ul "SILL GRIS PD1 GRAN NUEV M06 M07 M08 M09 M10" at bounding box center [414, 234] width 554 height 536
click at [177, 267] on div "M06" at bounding box center [183, 260] width 17 height 13
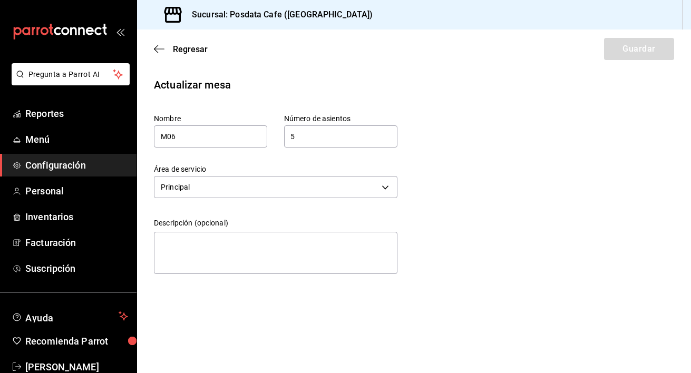
click at [212, 151] on div "Área de servicio Principal 90b42608-085c-4387-a517-621f851fde0b" at bounding box center [267, 174] width 260 height 54
click at [218, 138] on input "M06" at bounding box center [210, 136] width 113 height 22
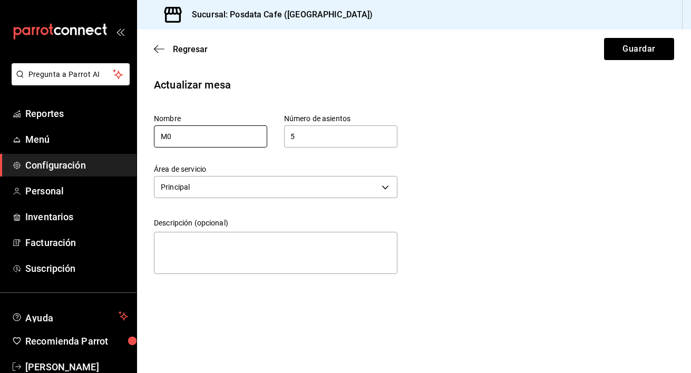
type input "M"
type input "IKEA"
click at [330, 132] on input "5" at bounding box center [340, 136] width 113 height 21
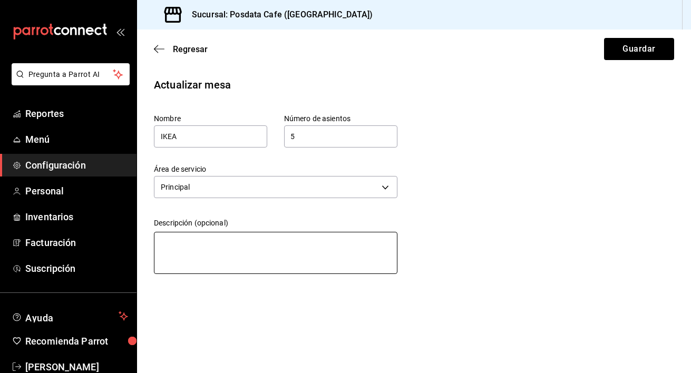
click at [314, 243] on textarea at bounding box center [275, 253] width 243 height 42
type textarea "I"
type textarea "x"
type textarea "Ik"
type textarea "x"
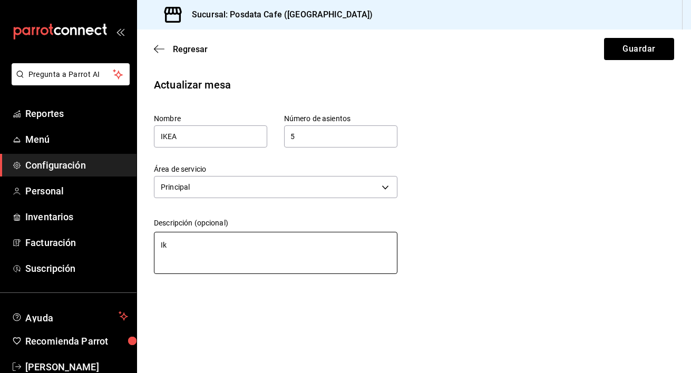
type textarea "[PERSON_NAME]"
type textarea "x"
type textarea "Ikea"
type textarea "x"
type textarea "Ikea"
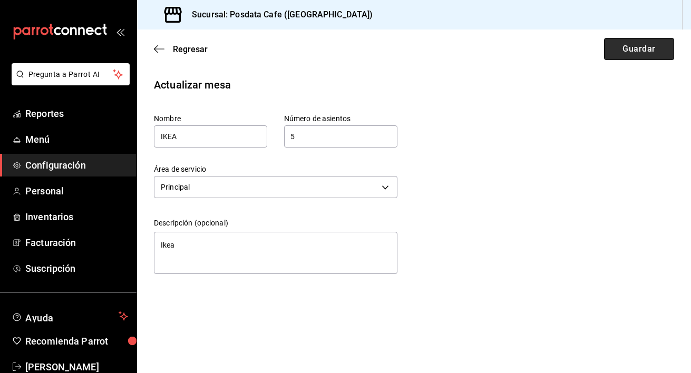
click at [648, 47] on button "Guardar" at bounding box center [639, 49] width 70 height 22
type textarea "x"
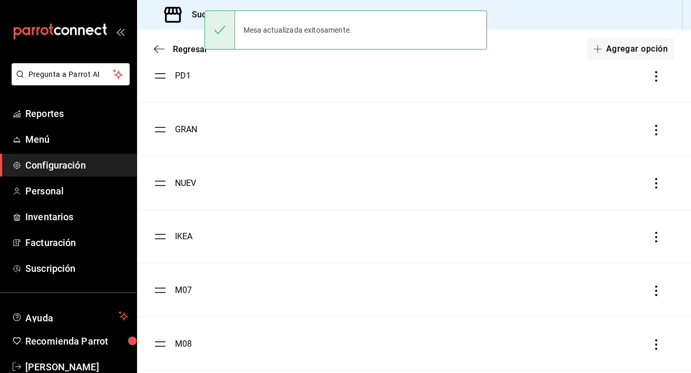
scroll to position [227, 0]
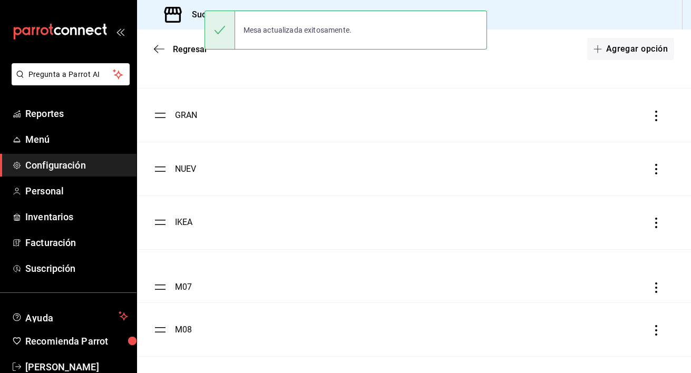
click at [159, 287] on ul "SILL GRIS PD1 GRAN NUEV IKEA M07 M08 M09 M10" at bounding box center [414, 196] width 554 height 536
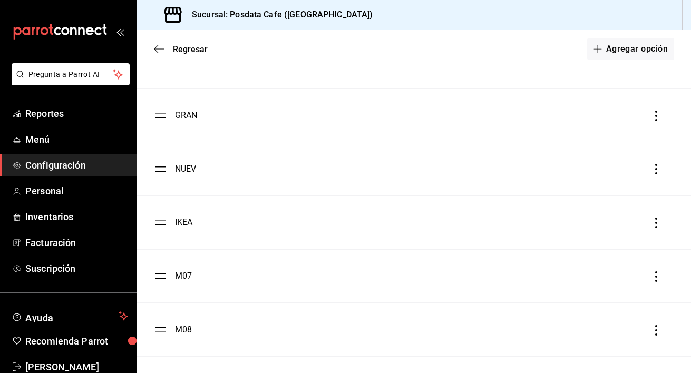
click at [184, 282] on div "M07" at bounding box center [183, 276] width 17 height 13
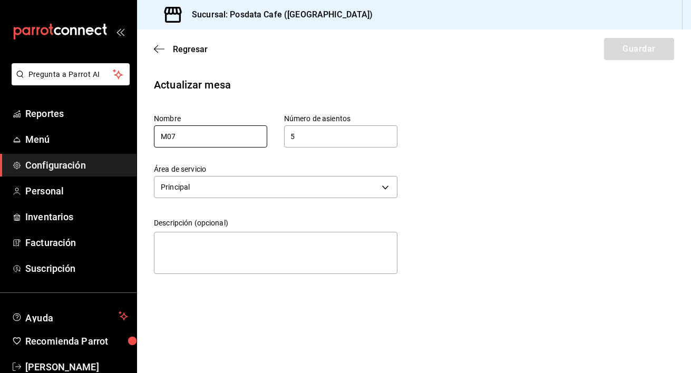
click at [216, 135] on input "M07" at bounding box center [210, 136] width 113 height 22
type input "M"
type input "Azul"
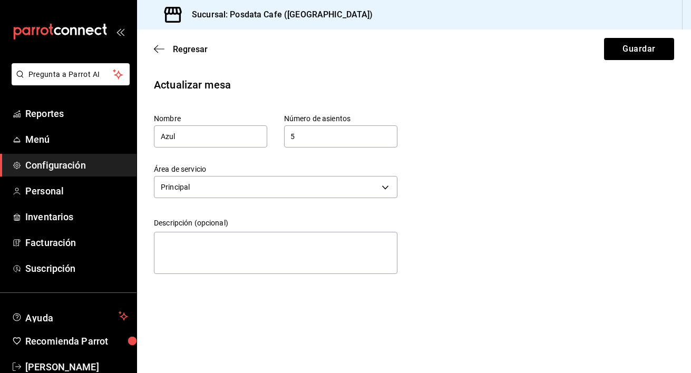
click at [320, 140] on input "5" at bounding box center [340, 136] width 113 height 21
type input "4"
click at [277, 247] on textarea at bounding box center [275, 253] width 243 height 42
type textarea "A"
type textarea "x"
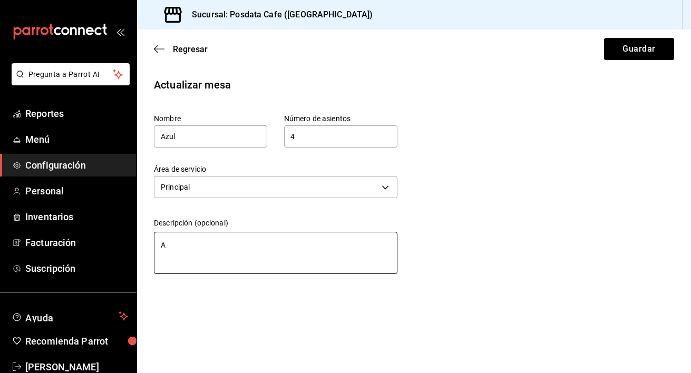
type textarea "Az"
type textarea "x"
type textarea "Azu"
type textarea "x"
type textarea "Azul"
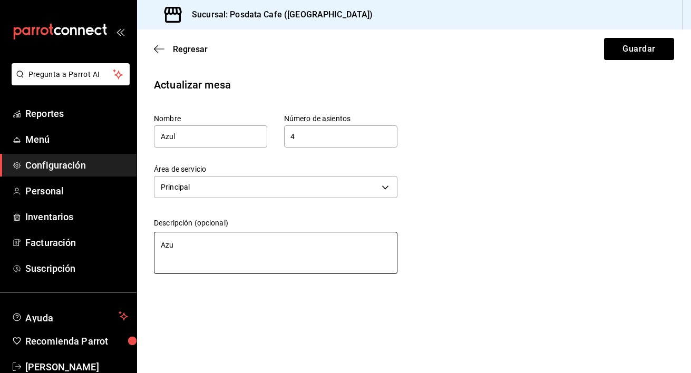
type textarea "x"
type textarea "Azul"
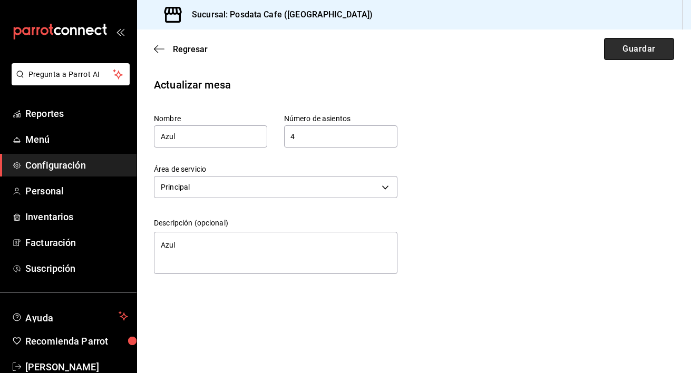
click at [628, 50] on button "Guardar" at bounding box center [639, 49] width 70 height 22
type textarea "x"
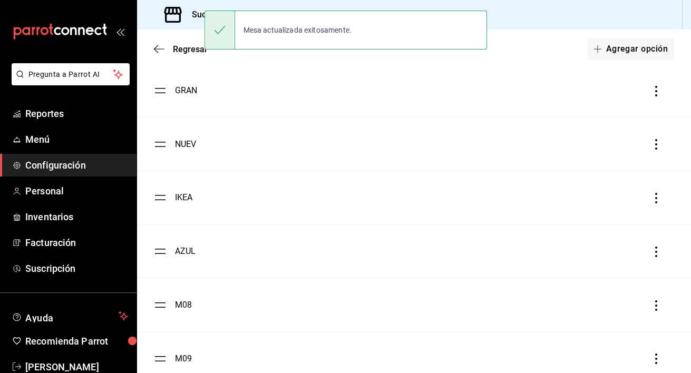
scroll to position [262, 0]
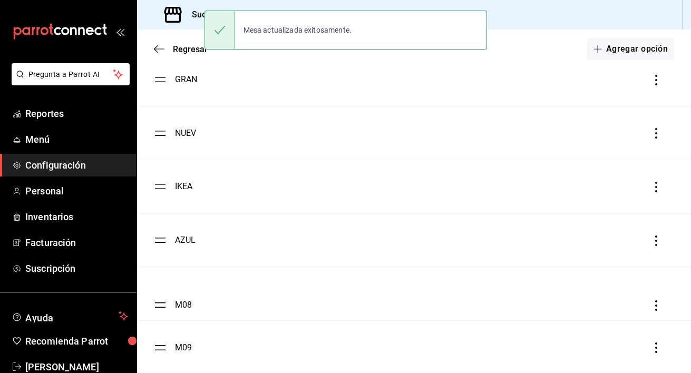
click at [155, 302] on ul "SILL GRIS PD1 GRAN NUEV IKEA AZUL M08 M09 M10" at bounding box center [414, 160] width 554 height 536
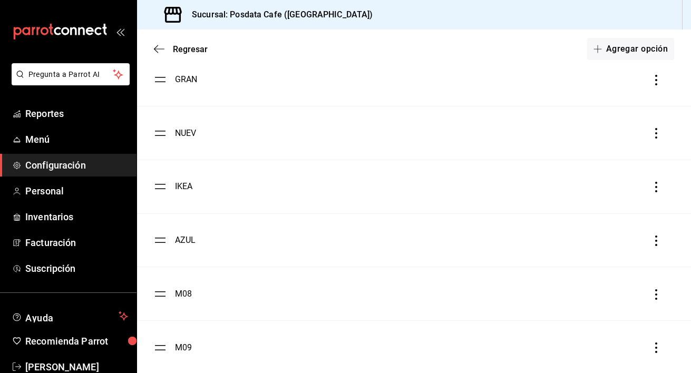
click at [185, 300] on div "M08" at bounding box center [183, 294] width 17 height 13
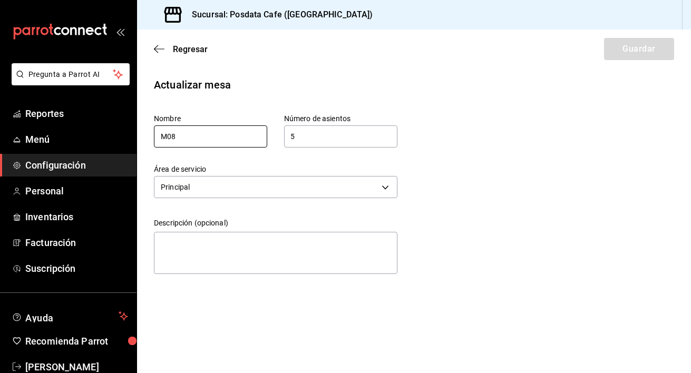
click at [228, 136] on input "M08" at bounding box center [210, 136] width 113 height 22
type input "M"
type input "PD2"
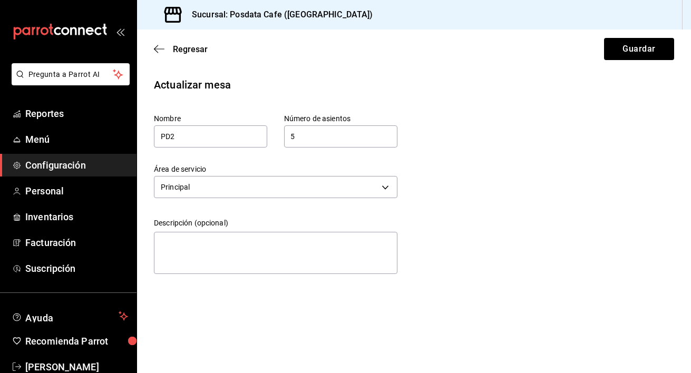
click at [338, 140] on input "5" at bounding box center [340, 136] width 113 height 21
type input "2"
click at [292, 258] on textarea at bounding box center [275, 253] width 243 height 42
type textarea "P"
type textarea "x"
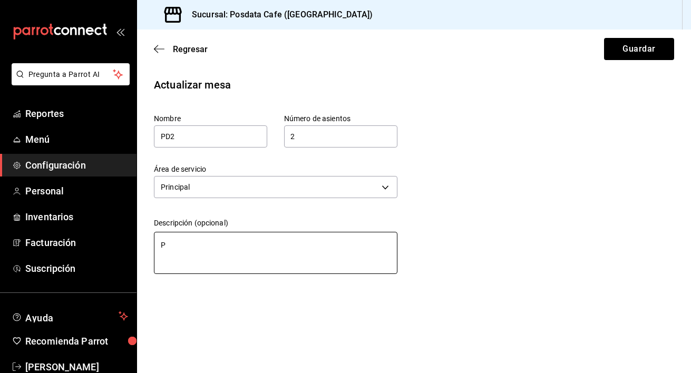
type textarea "Po"
type textarea "x"
type textarea "Pos"
type textarea "x"
type textarea "Posd"
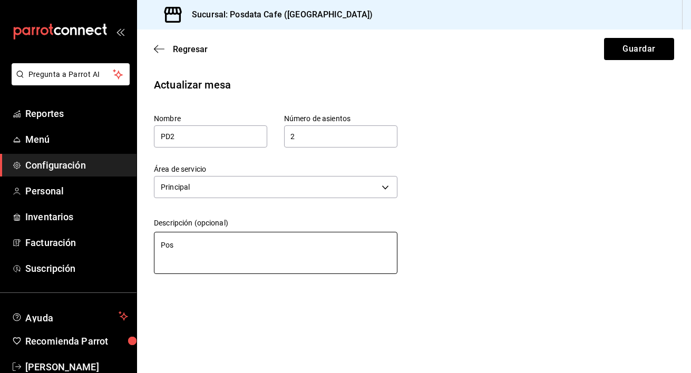
type textarea "x"
type textarea "Posda"
type textarea "x"
type textarea "Posdar"
type textarea "x"
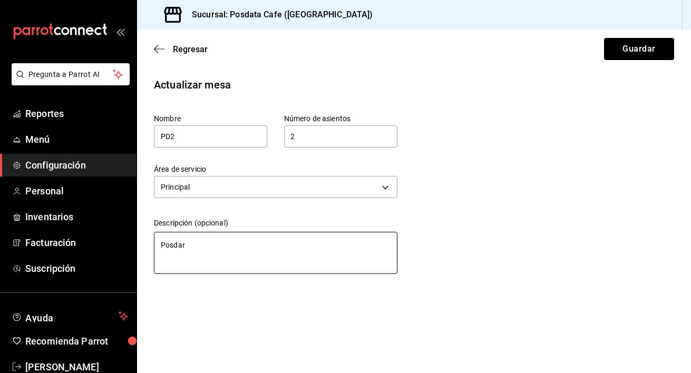
type textarea "Posda"
type textarea "x"
type textarea "Posdat"
type textarea "x"
type textarea "Posdata"
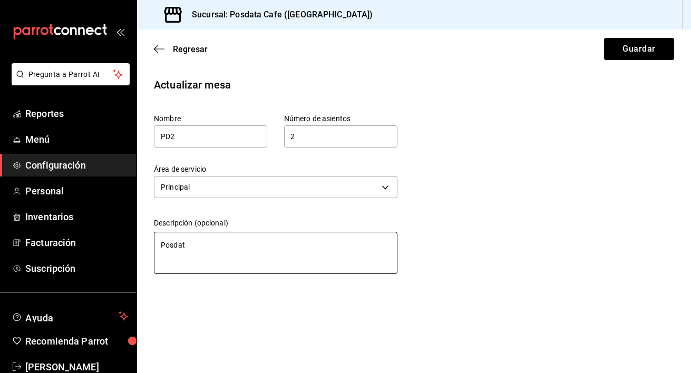
type textarea "x"
type textarea "Posdata"
type textarea "x"
type textarea "Posdata 2"
type textarea "x"
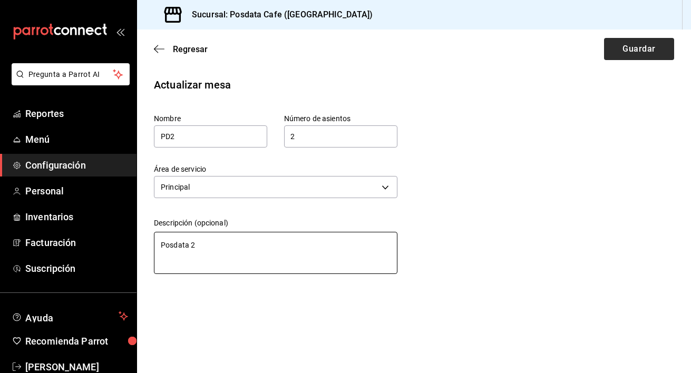
type textarea "Posdata 2"
click at [643, 47] on button "Guardar" at bounding box center [639, 49] width 70 height 22
type textarea "x"
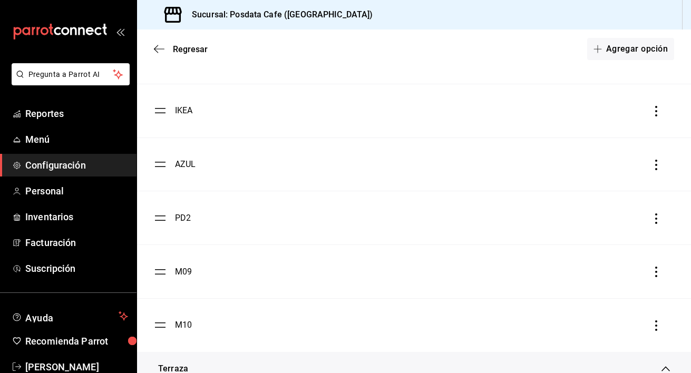
scroll to position [340, 0]
click at [183, 276] on div "M09" at bounding box center [183, 269] width 17 height 13
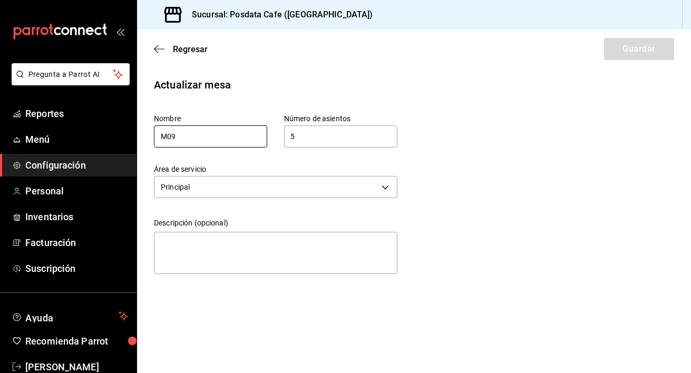
click at [224, 127] on input "M09" at bounding box center [210, 136] width 113 height 22
drag, startPoint x: 224, startPoint y: 132, endPoint x: 106, endPoint y: 132, distance: 118.0
click at [106, 132] on div "Pregunta a Parrot AI Reportes Menú Configuración Personal Inventarios Facturaci…" at bounding box center [345, 186] width 691 height 373
click at [178, 134] on input "M09" at bounding box center [210, 136] width 113 height 22
type input "M"
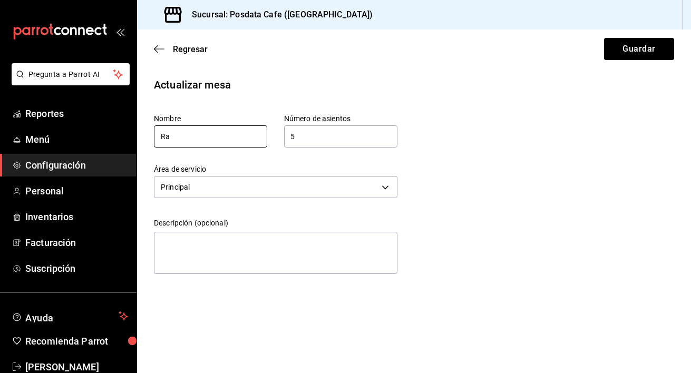
type input "R"
type input "[PERSON_NAME]"
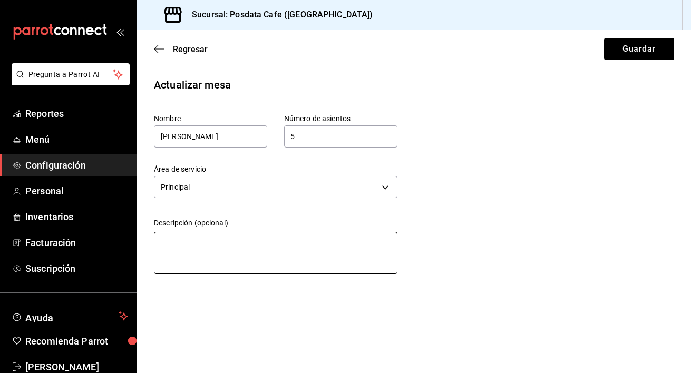
click at [203, 243] on textarea at bounding box center [275, 253] width 243 height 42
type textarea "a"
type textarea "x"
type textarea "ar"
type textarea "x"
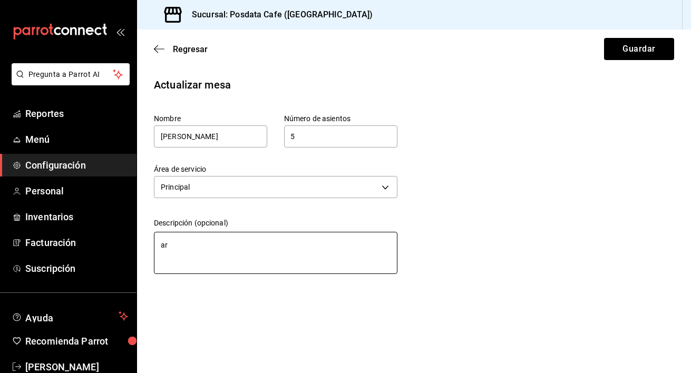
type textarea "arv"
type textarea "x"
type textarea "ar"
type textarea "x"
type textarea "arb"
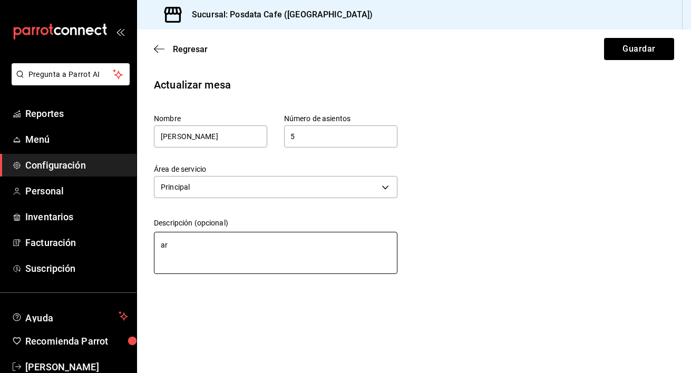
type textarea "x"
type textarea "[PERSON_NAME]"
type textarea "x"
type textarea "arbol"
type textarea "x"
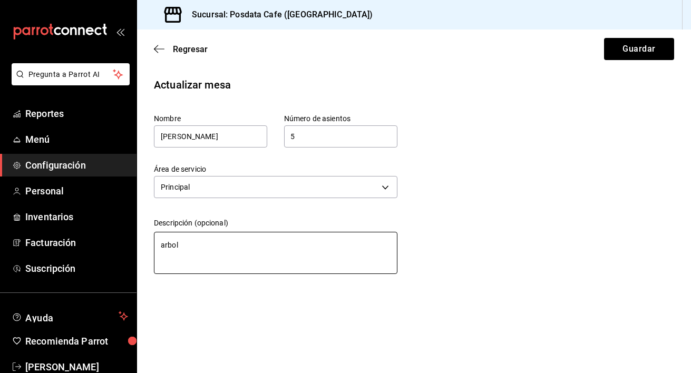
type textarea "arbol"
type textarea "x"
click at [318, 141] on input "5" at bounding box center [340, 136] width 113 height 21
type textarea "x"
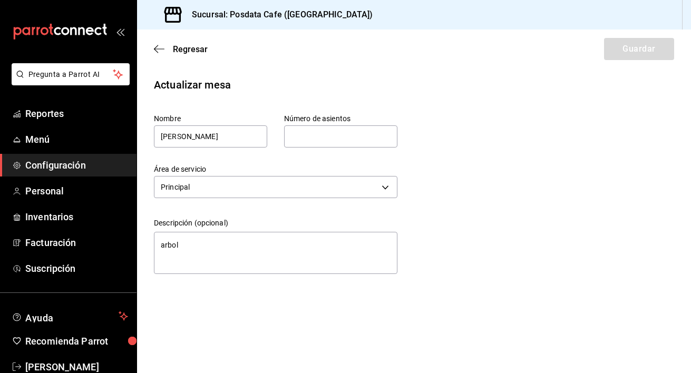
type input "6"
type textarea "x"
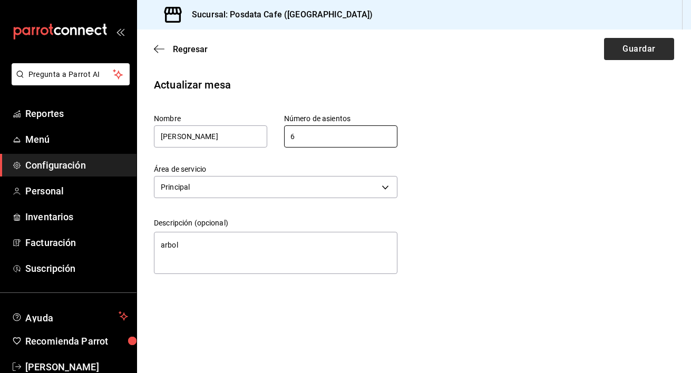
type input "6"
click at [647, 55] on button "Guardar" at bounding box center [639, 49] width 70 height 22
type textarea "x"
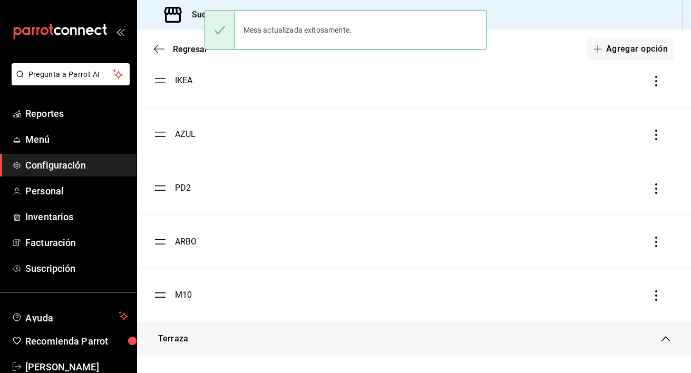
scroll to position [362, 0]
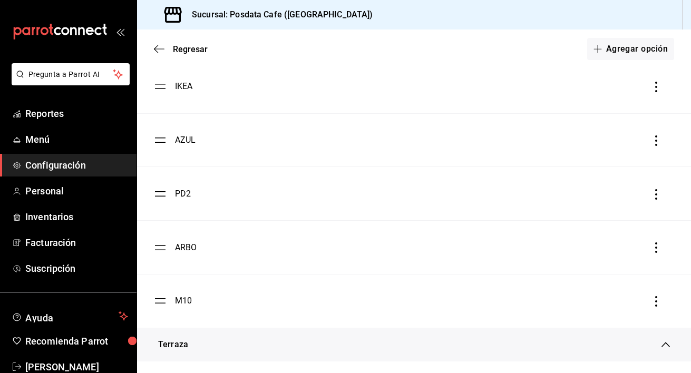
click at [160, 312] on ul "SILL GRIS PD1 GRAN NUEV IKEA AZUL PD2 [PERSON_NAME] M10" at bounding box center [414, 60] width 554 height 536
click at [183, 307] on div "M10" at bounding box center [183, 300] width 17 height 13
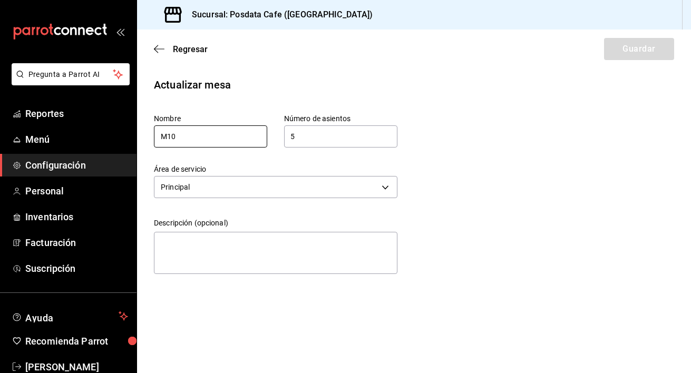
click at [235, 138] on input "M10" at bounding box center [210, 136] width 113 height 22
type input "M"
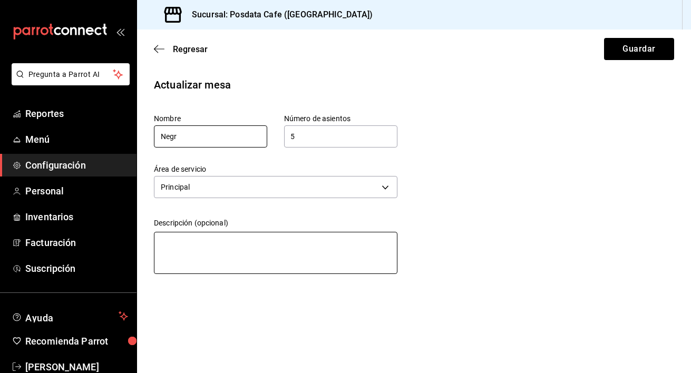
type input "Negr"
click at [244, 240] on textarea at bounding box center [275, 253] width 243 height 42
type textarea "N"
type textarea "x"
type textarea "Ne"
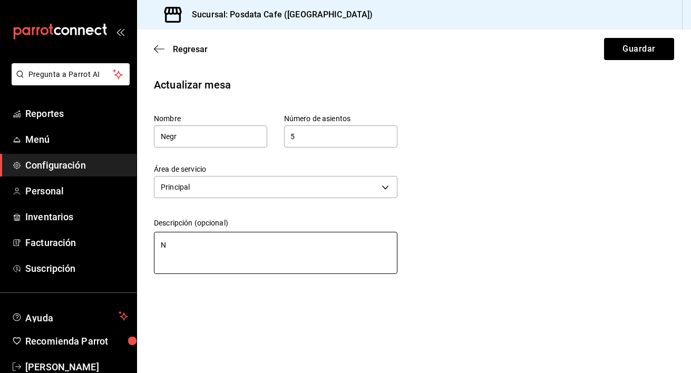
type textarea "x"
type textarea "Neg"
type textarea "x"
type textarea "Negr"
type textarea "x"
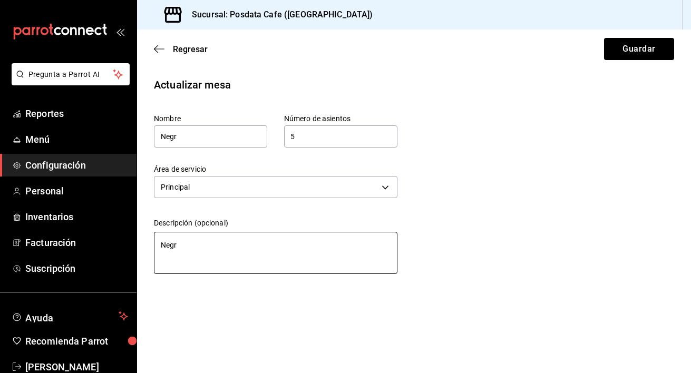
type textarea "Negra"
type textarea "x"
type textarea "Negra"
type textarea "x"
click at [318, 132] on input "5" at bounding box center [340, 136] width 113 height 21
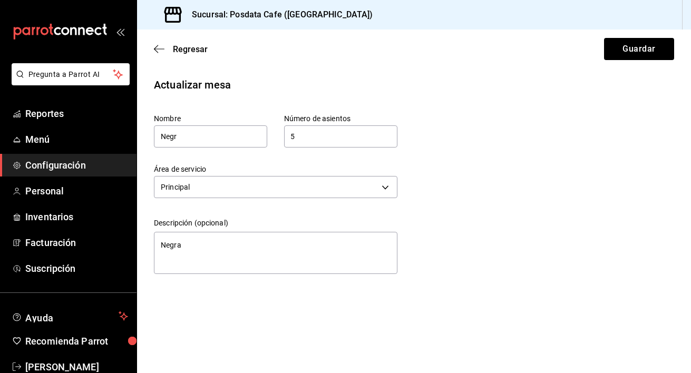
type textarea "x"
type input "2"
type textarea "x"
type input "2"
click at [614, 53] on button "Guardar" at bounding box center [639, 49] width 70 height 22
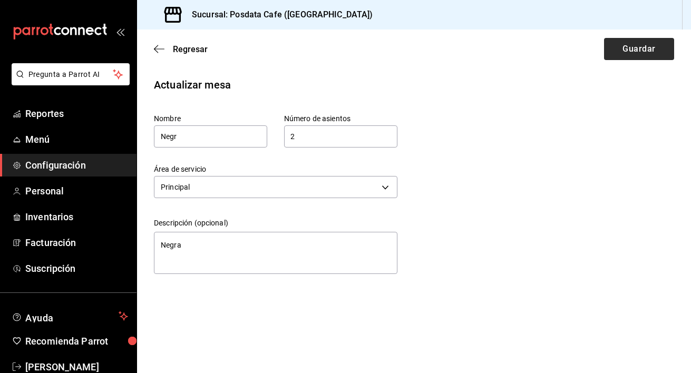
type textarea "x"
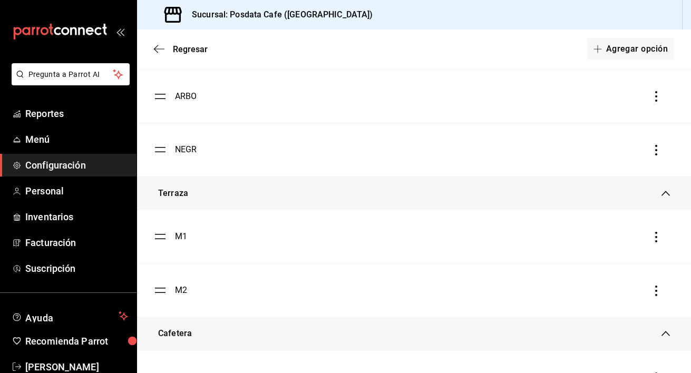
scroll to position [531, 0]
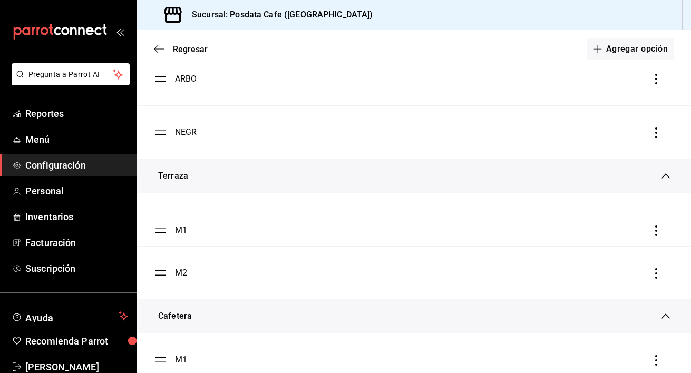
click at [156, 231] on ul "M1 M2" at bounding box center [414, 246] width 554 height 107
click at [178, 225] on div "M1" at bounding box center [181, 219] width 12 height 13
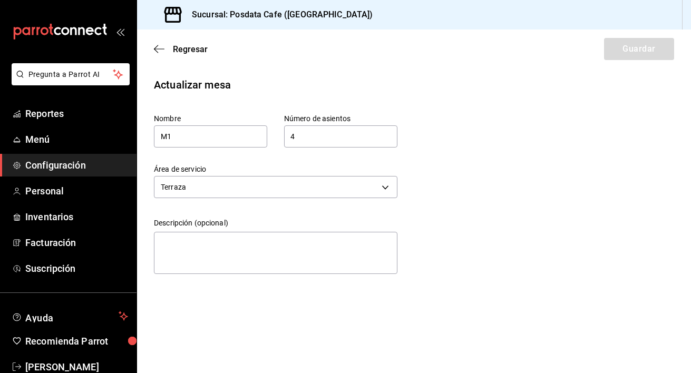
click at [195, 121] on label "Nombre" at bounding box center [210, 118] width 113 height 7
click at [196, 136] on input "M1" at bounding box center [210, 136] width 113 height 22
type input "M"
click at [323, 137] on input "4" at bounding box center [340, 136] width 113 height 21
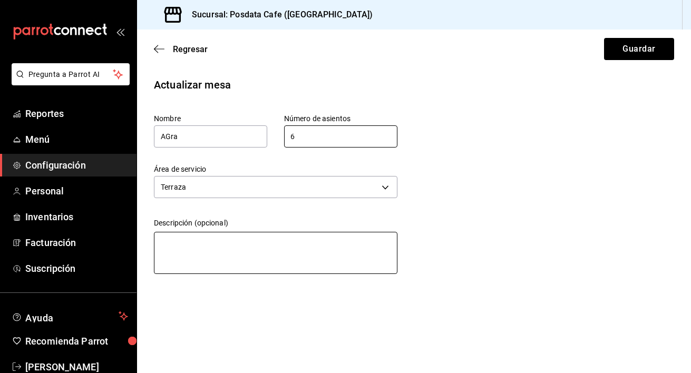
click at [234, 252] on textarea at bounding box center [275, 253] width 243 height 42
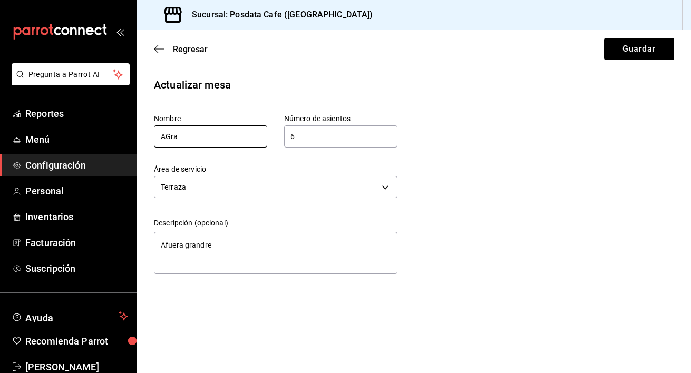
click at [203, 136] on input "AGra" at bounding box center [210, 136] width 113 height 22
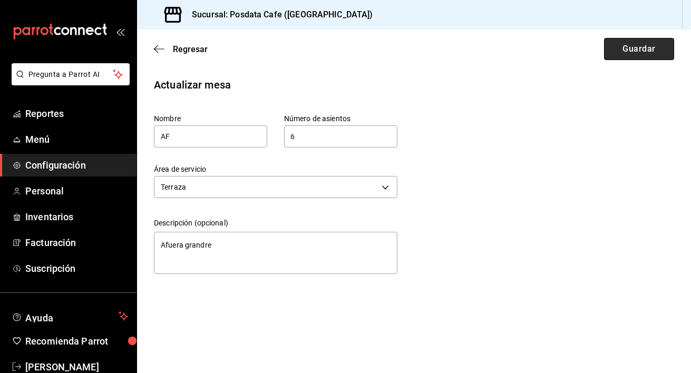
click at [640, 52] on button "Guardar" at bounding box center [639, 49] width 70 height 22
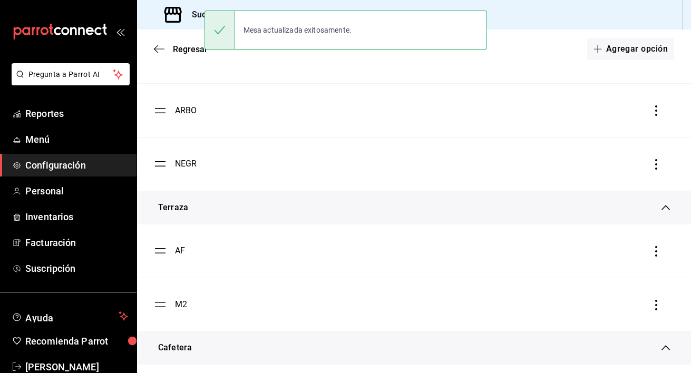
scroll to position [528, 0]
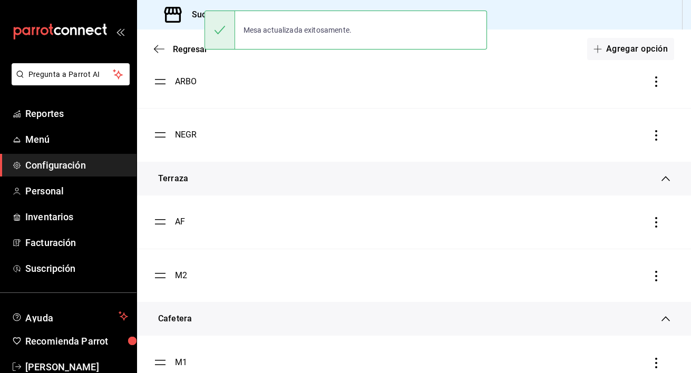
click at [180, 282] on div "M2" at bounding box center [181, 275] width 12 height 13
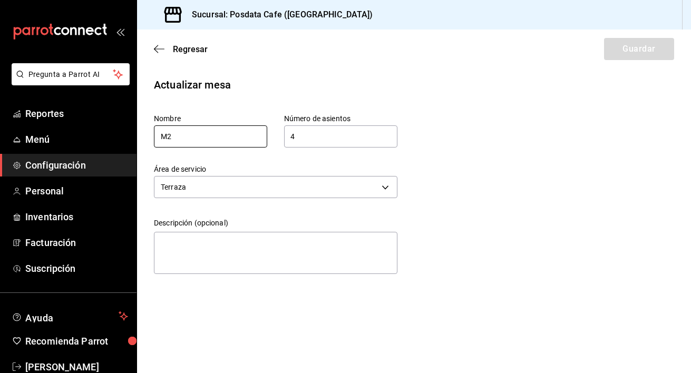
click at [204, 143] on input "M2" at bounding box center [210, 136] width 113 height 22
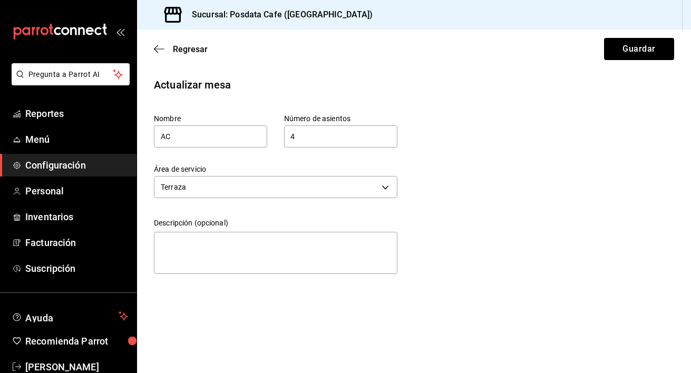
click at [308, 137] on input "4" at bounding box center [340, 136] width 113 height 21
click at [653, 44] on button "Guardar" at bounding box center [639, 49] width 70 height 22
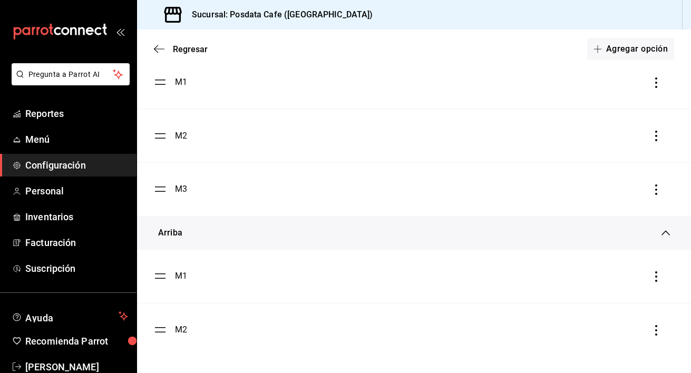
scroll to position [783, 0]
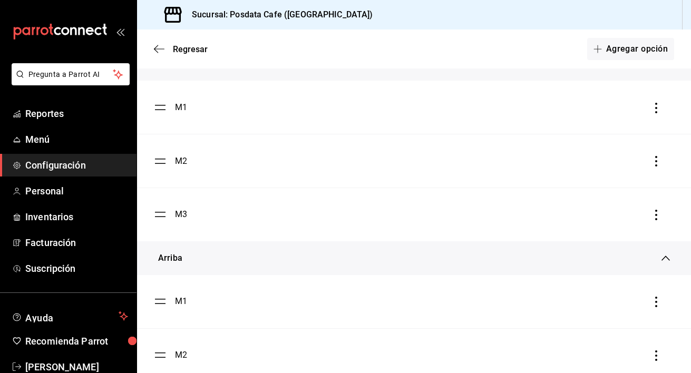
click at [182, 114] on div "M1" at bounding box center [181, 107] width 12 height 13
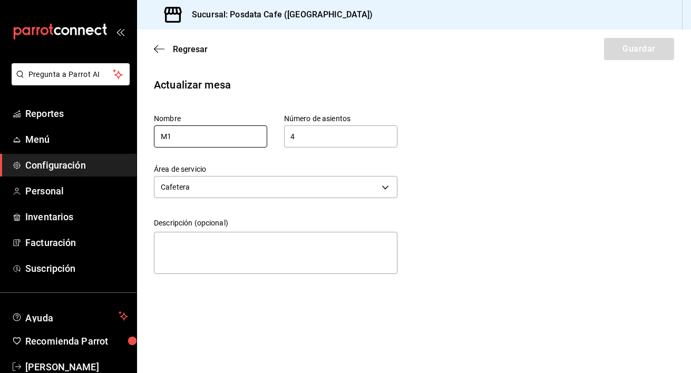
click at [212, 136] on input "M1" at bounding box center [210, 136] width 113 height 22
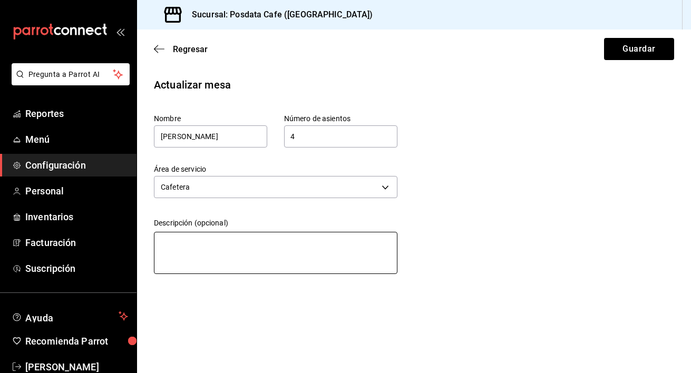
click at [194, 258] on textarea at bounding box center [275, 253] width 243 height 42
click at [314, 139] on input "4" at bounding box center [340, 136] width 113 height 21
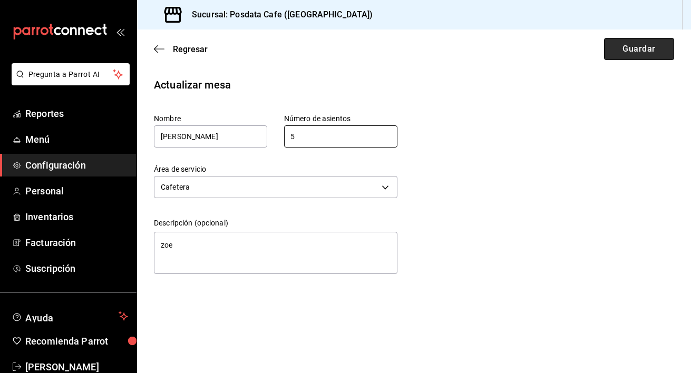
click at [646, 50] on button "Guardar" at bounding box center [639, 49] width 70 height 22
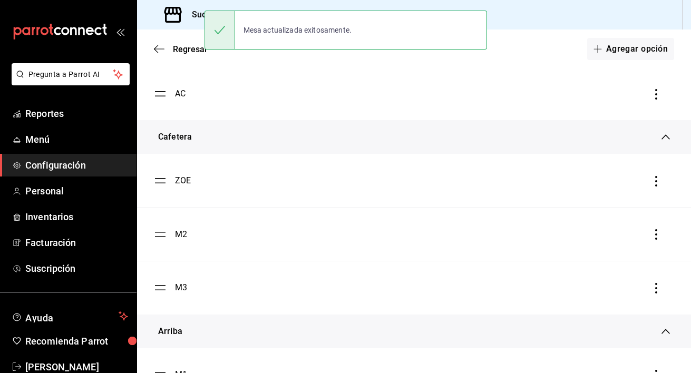
scroll to position [739, 0]
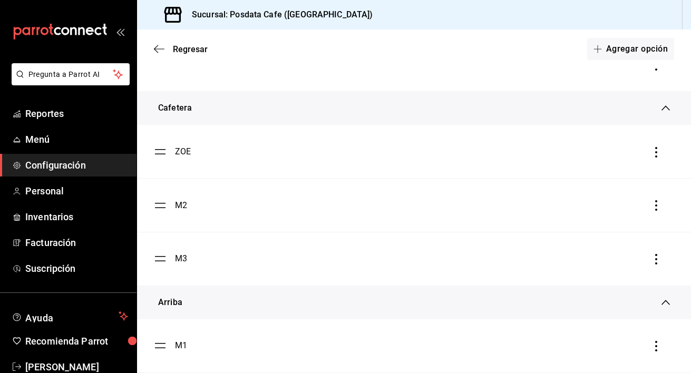
click at [179, 212] on div "M2" at bounding box center [181, 205] width 12 height 13
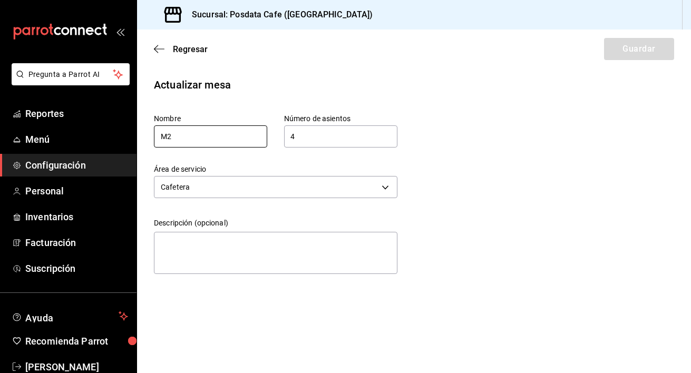
click at [208, 135] on input "M2" at bounding box center [210, 136] width 113 height 22
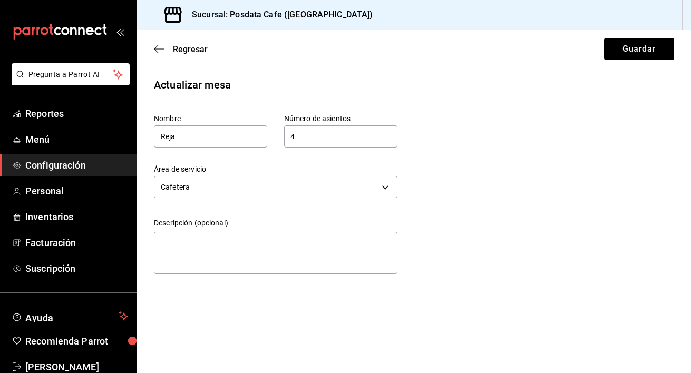
click at [327, 131] on input "4" at bounding box center [340, 136] width 113 height 21
click at [317, 265] on textarea at bounding box center [275, 253] width 243 height 42
click at [641, 51] on button "Guardar" at bounding box center [639, 49] width 70 height 22
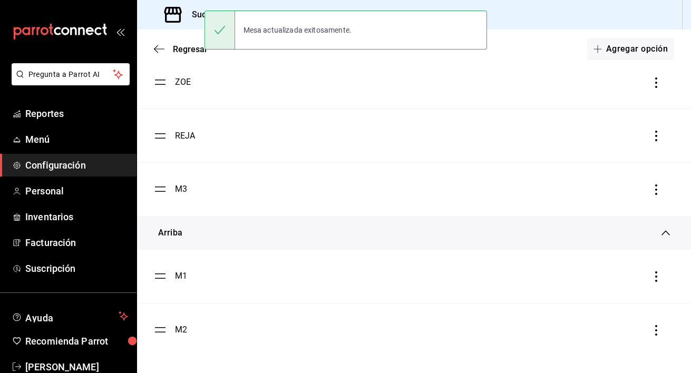
scroll to position [820, 0]
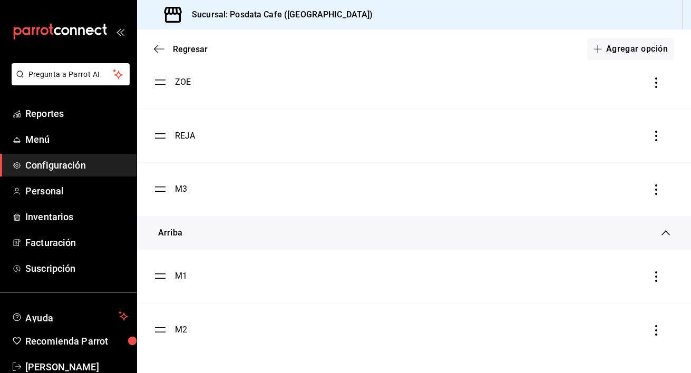
click at [183, 190] on div "M3" at bounding box center [181, 189] width 12 height 13
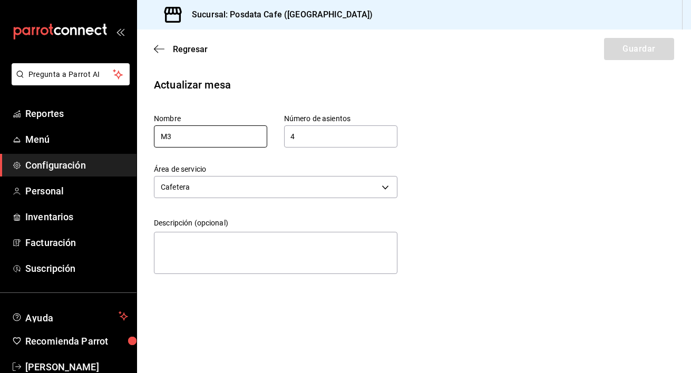
click at [202, 137] on input "M3" at bounding box center [210, 136] width 113 height 22
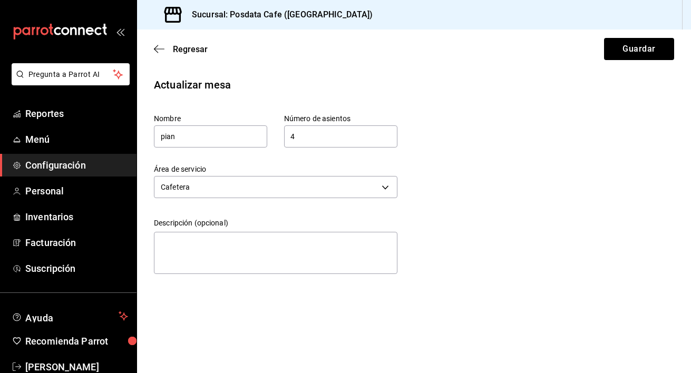
click at [317, 137] on input "4" at bounding box center [340, 136] width 113 height 21
click at [262, 256] on textarea at bounding box center [275, 253] width 243 height 42
click at [646, 52] on button "Guardar" at bounding box center [639, 49] width 70 height 22
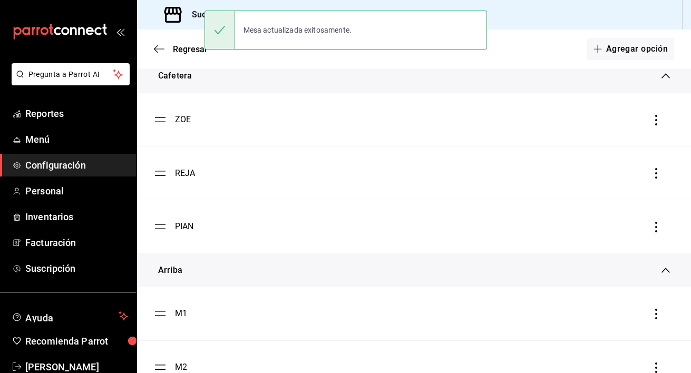
scroll to position [820, 0]
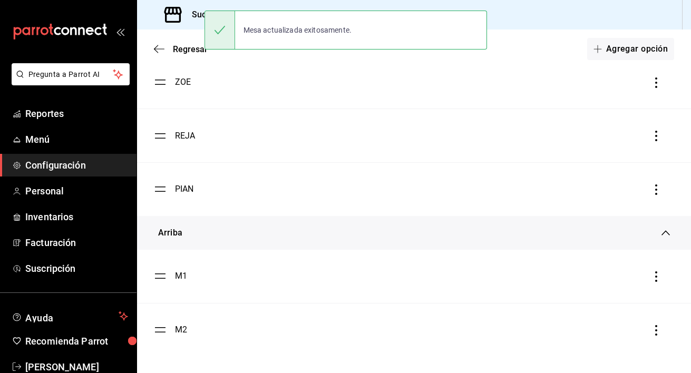
click at [181, 278] on div "M1" at bounding box center [181, 276] width 12 height 13
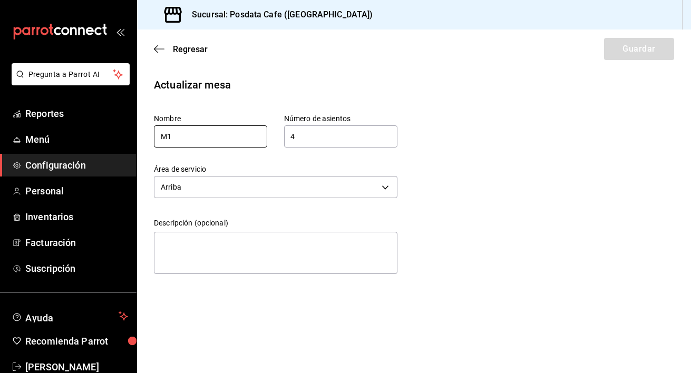
click at [233, 134] on input "M1" at bounding box center [210, 136] width 113 height 22
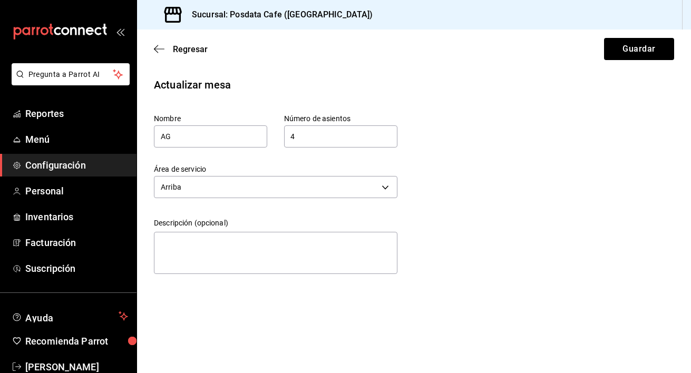
click at [325, 131] on input "4" at bounding box center [340, 136] width 113 height 21
click at [332, 135] on input "4" at bounding box center [340, 136] width 113 height 21
click at [262, 245] on textarea at bounding box center [275, 253] width 243 height 42
click at [628, 51] on button "Guardar" at bounding box center [639, 49] width 70 height 22
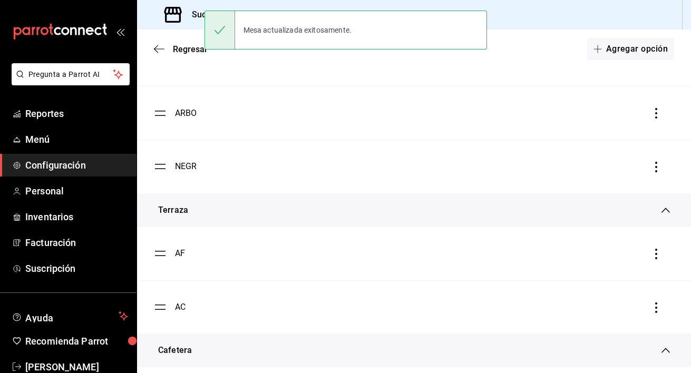
scroll to position [820, 0]
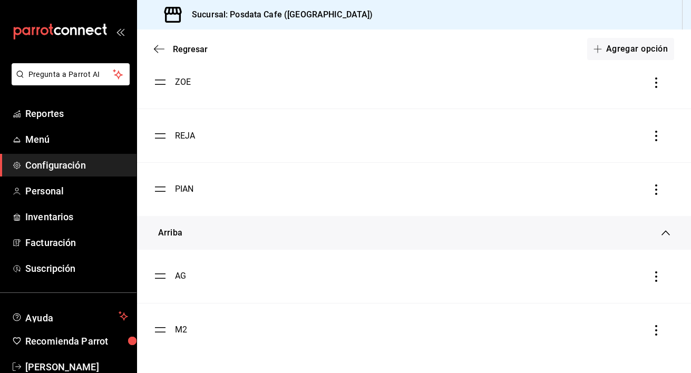
click at [182, 332] on div "M2" at bounding box center [181, 329] width 12 height 13
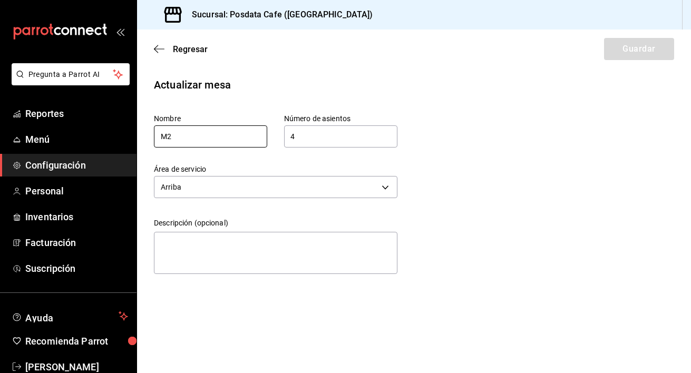
click at [211, 139] on input "M2" at bounding box center [210, 136] width 113 height 22
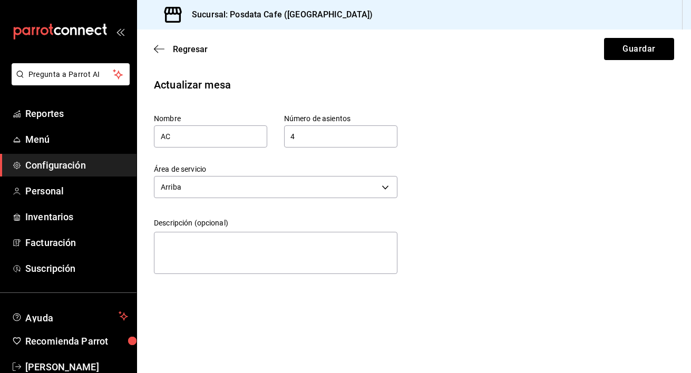
click at [308, 133] on input "4" at bounding box center [340, 136] width 113 height 21
click at [277, 258] on textarea at bounding box center [275, 253] width 243 height 42
click at [630, 57] on button "Guardar" at bounding box center [639, 49] width 70 height 22
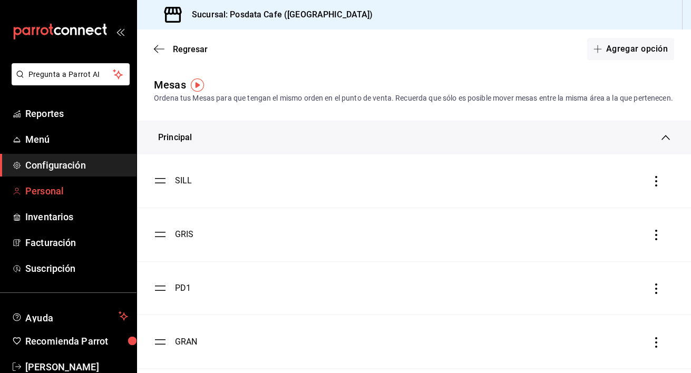
click at [70, 191] on span "Personal" at bounding box center [76, 191] width 103 height 14
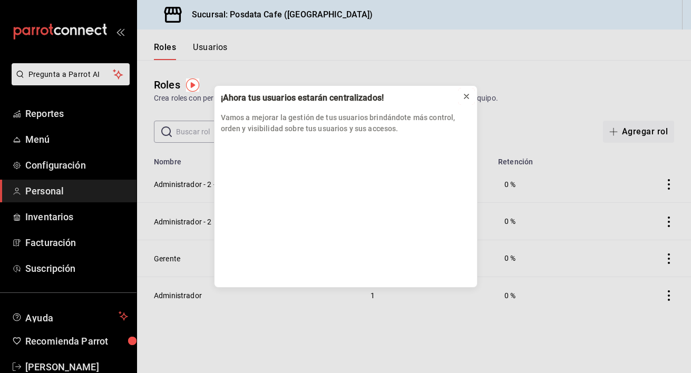
click at [471, 96] on button at bounding box center [466, 96] width 17 height 17
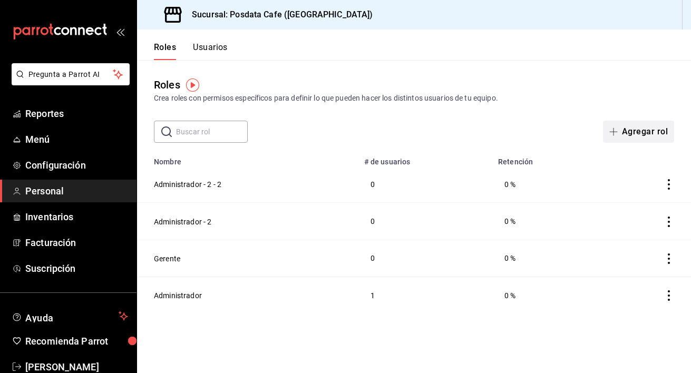
click at [632, 128] on button "Agregar rol" at bounding box center [638, 132] width 71 height 22
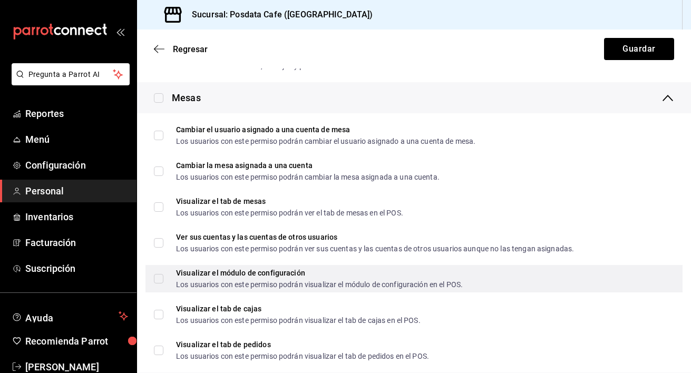
scroll to position [285, 0]
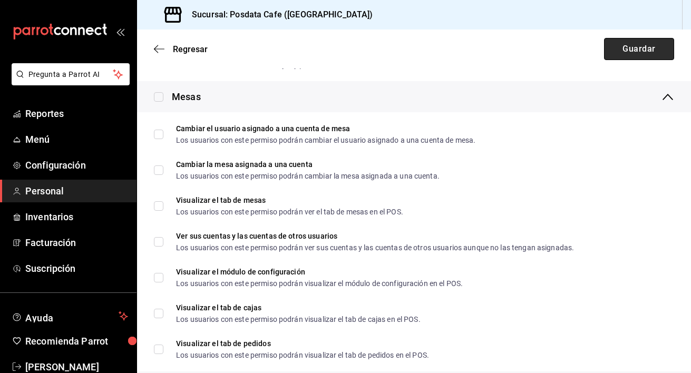
click at [616, 50] on button "Guardar" at bounding box center [639, 49] width 70 height 22
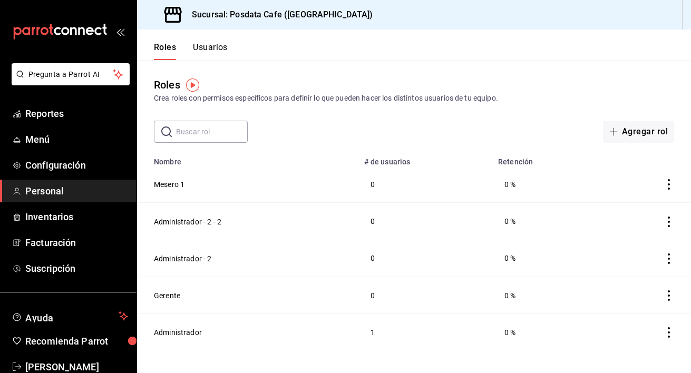
click at [667, 175] on td at bounding box center [644, 184] width 91 height 37
click at [666, 184] on icon "actions" at bounding box center [668, 184] width 11 height 11
click at [654, 172] on li "Duplicar" at bounding box center [629, 169] width 88 height 29
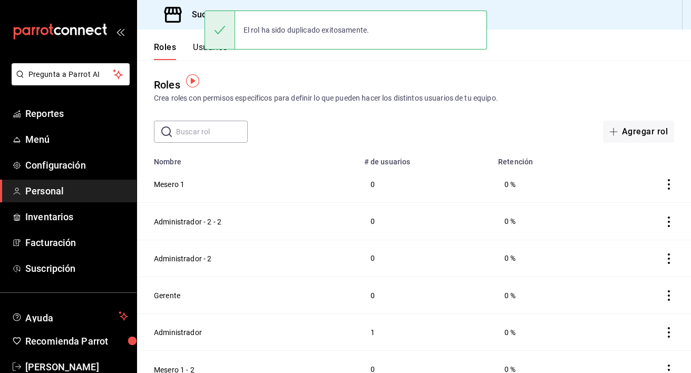
scroll to position [13, 0]
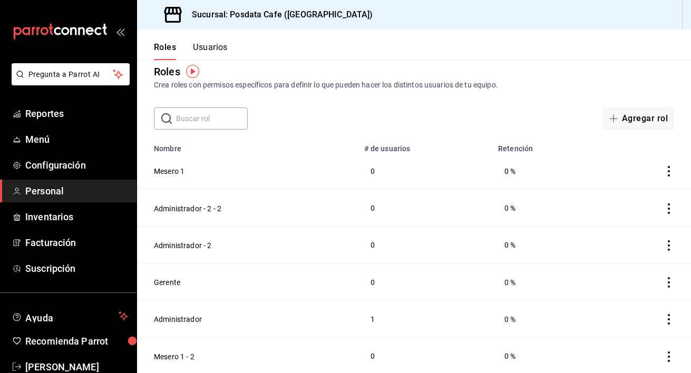
click at [669, 172] on icon "actions" at bounding box center [668, 171] width 11 height 11
click at [635, 156] on span "Duplicar" at bounding box center [621, 156] width 46 height 13
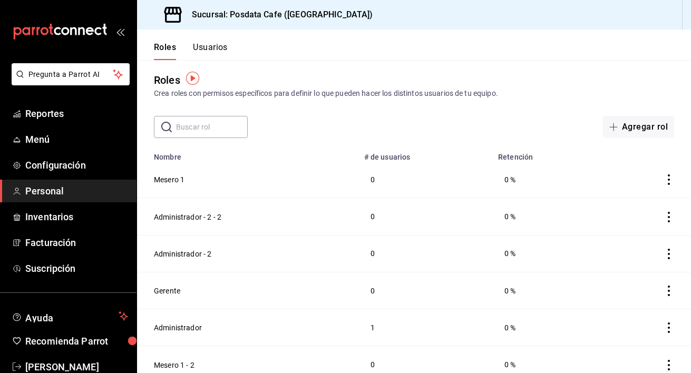
scroll to position [0, 0]
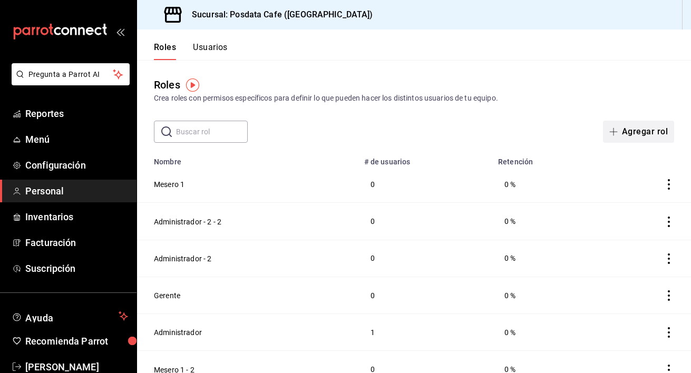
click at [631, 129] on button "Agregar rol" at bounding box center [638, 132] width 71 height 22
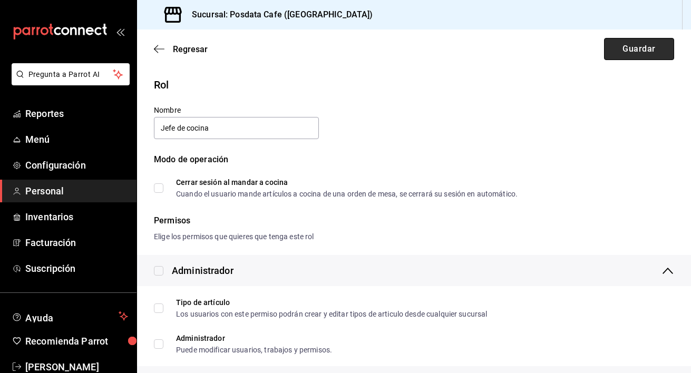
click at [624, 54] on button "Guardar" at bounding box center [639, 49] width 70 height 22
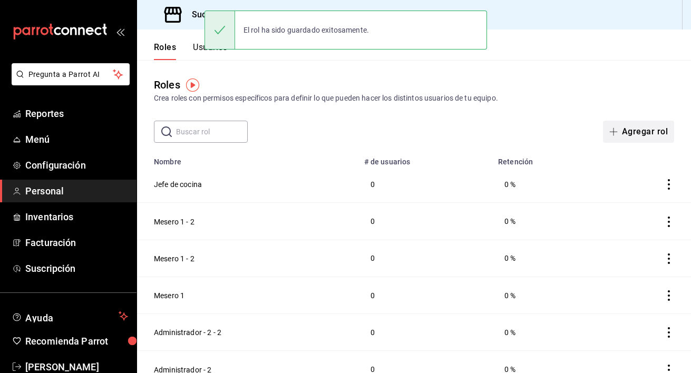
click at [637, 132] on button "Agregar rol" at bounding box center [638, 132] width 71 height 22
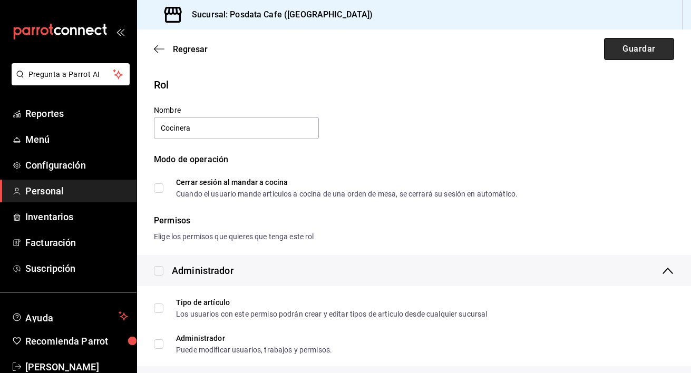
click at [624, 56] on button "Guardar" at bounding box center [639, 49] width 70 height 22
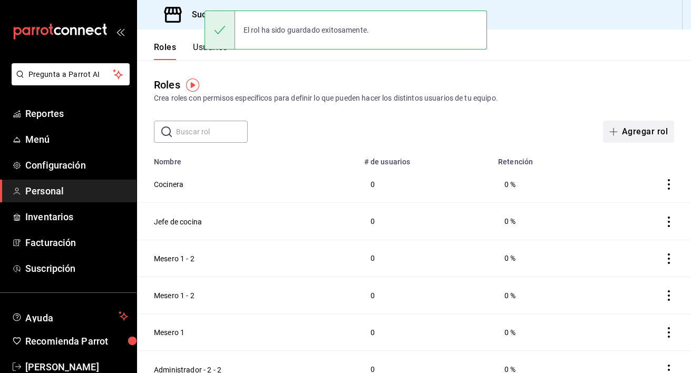
click at [648, 136] on button "Agregar rol" at bounding box center [638, 132] width 71 height 22
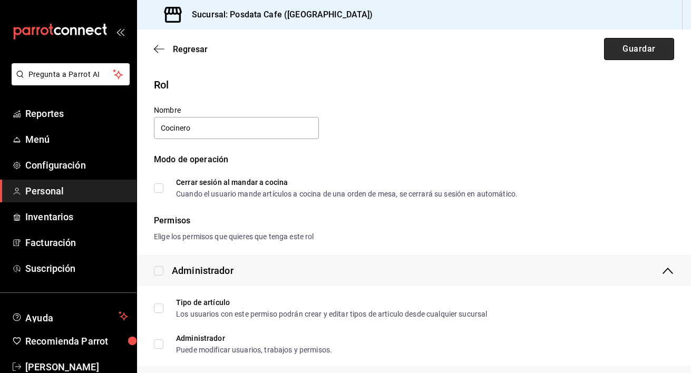
click at [645, 49] on button "Guardar" at bounding box center [639, 49] width 70 height 22
